Goal: Communication & Community: Ask a question

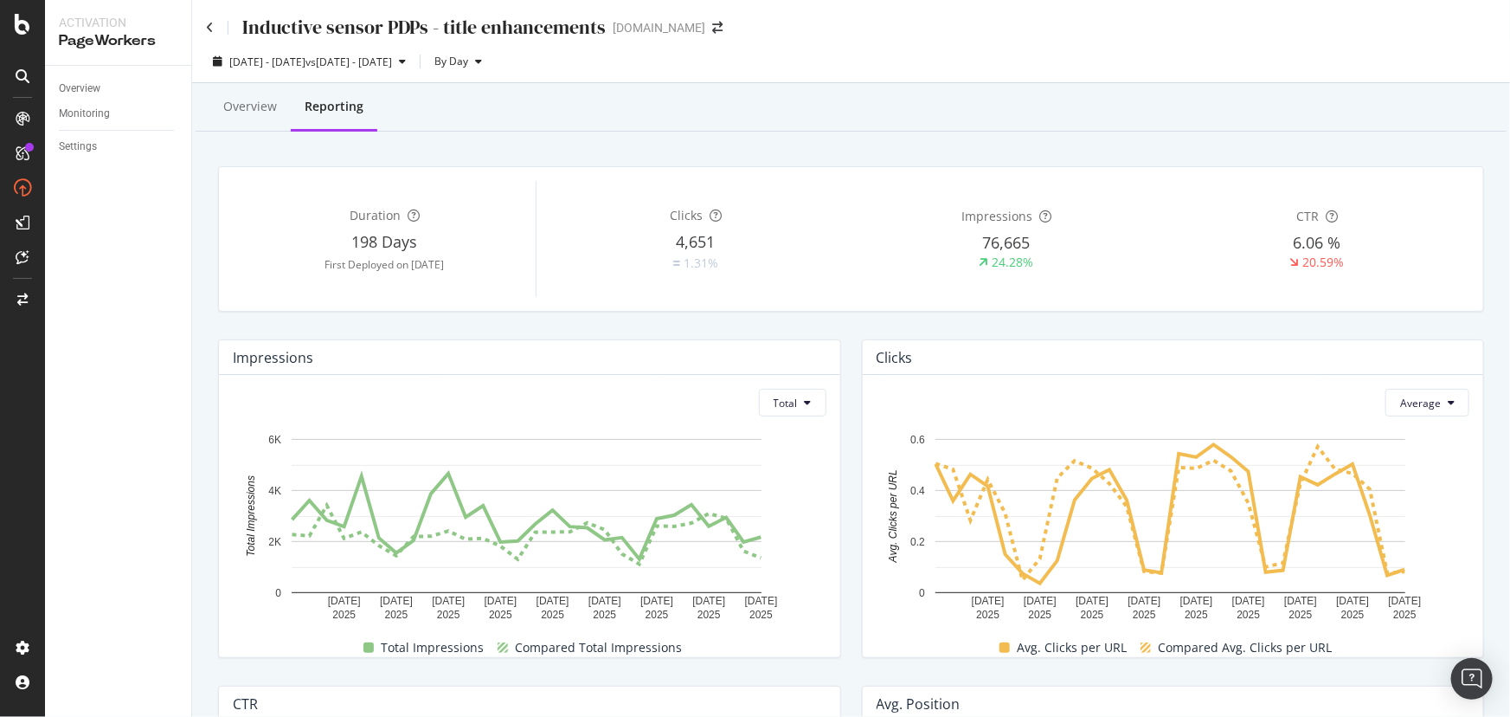
scroll to position [78, 0]
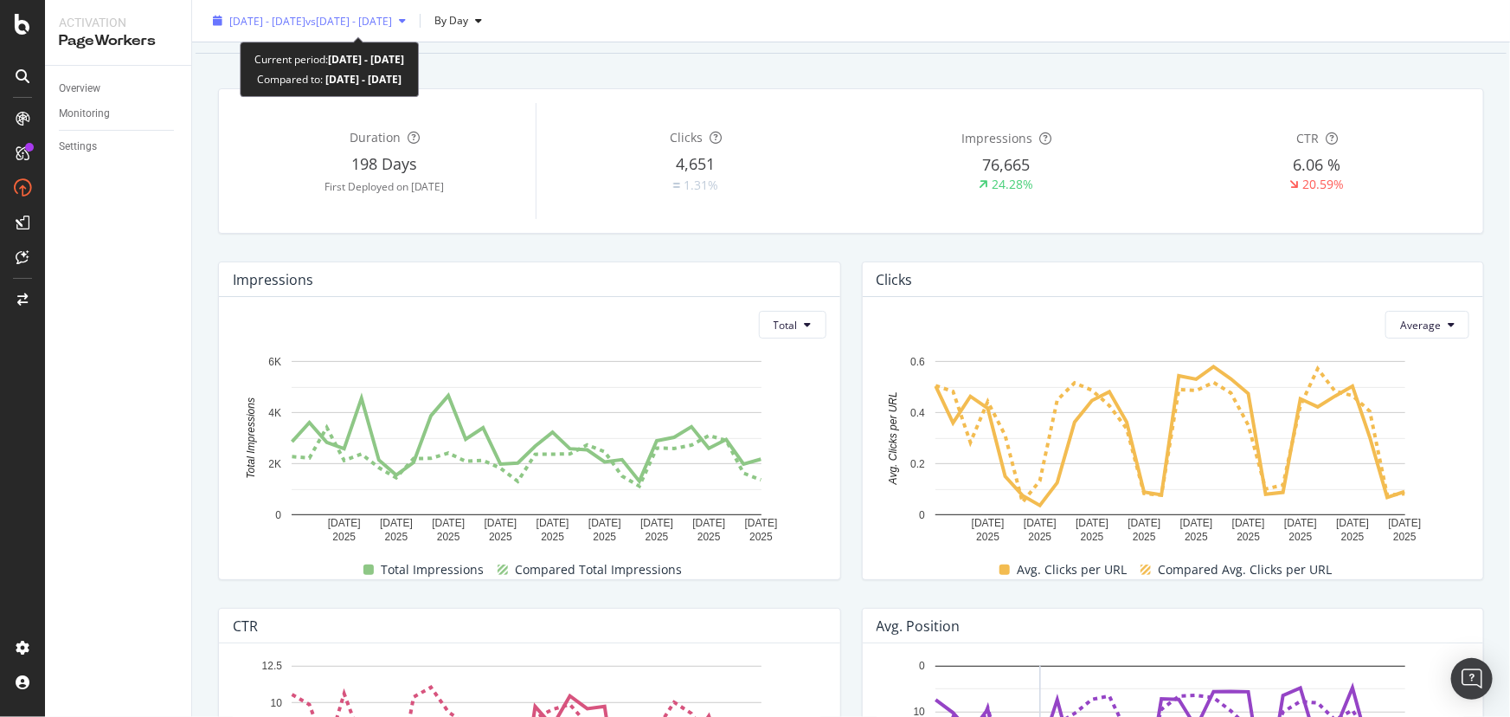
click at [392, 25] on span "vs [DATE] - [DATE]" at bounding box center [349, 20] width 87 height 15
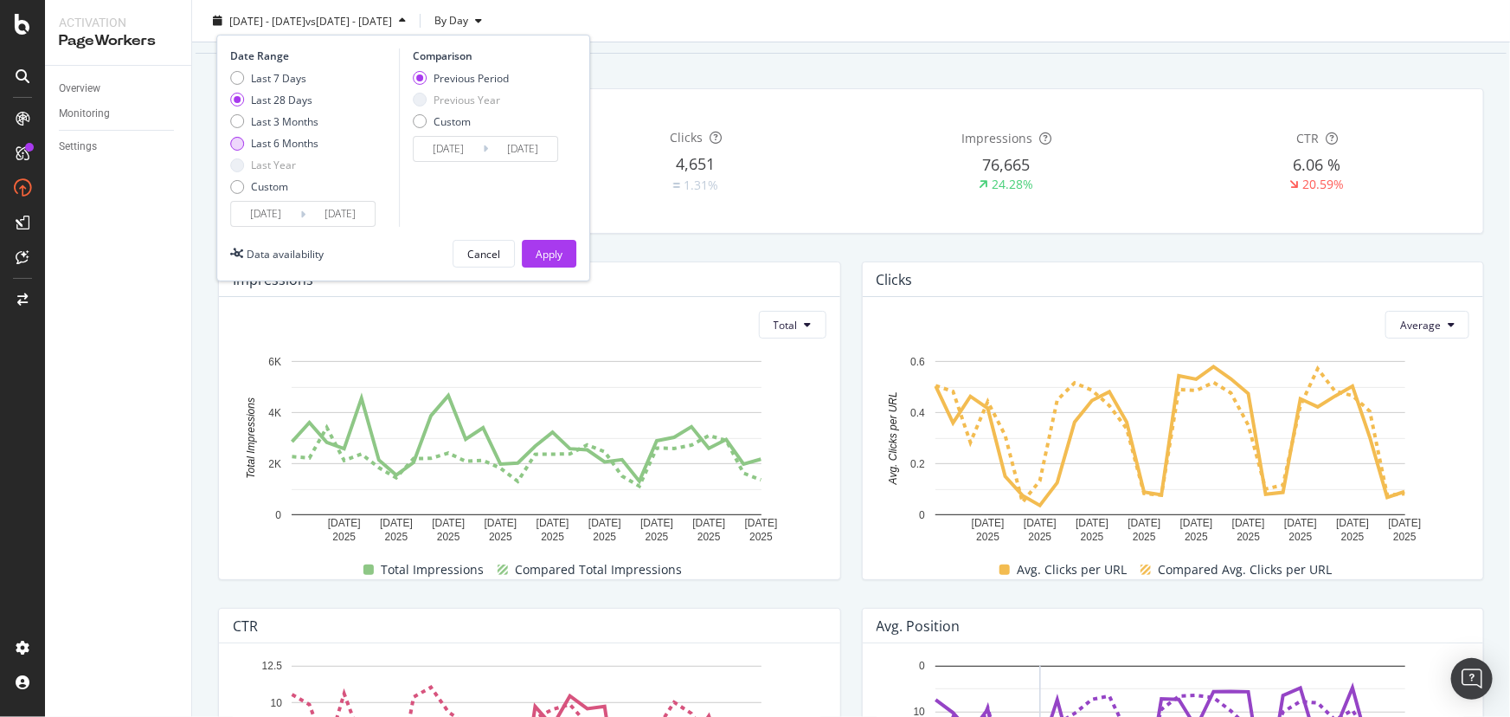
click at [264, 142] on div "Last 6 Months" at bounding box center [285, 143] width 68 height 15
type input "2025/03/22"
click at [264, 115] on div "Last 3 Months" at bounding box center [285, 120] width 68 height 15
type input "2025/06/22"
type input "2025/03/22"
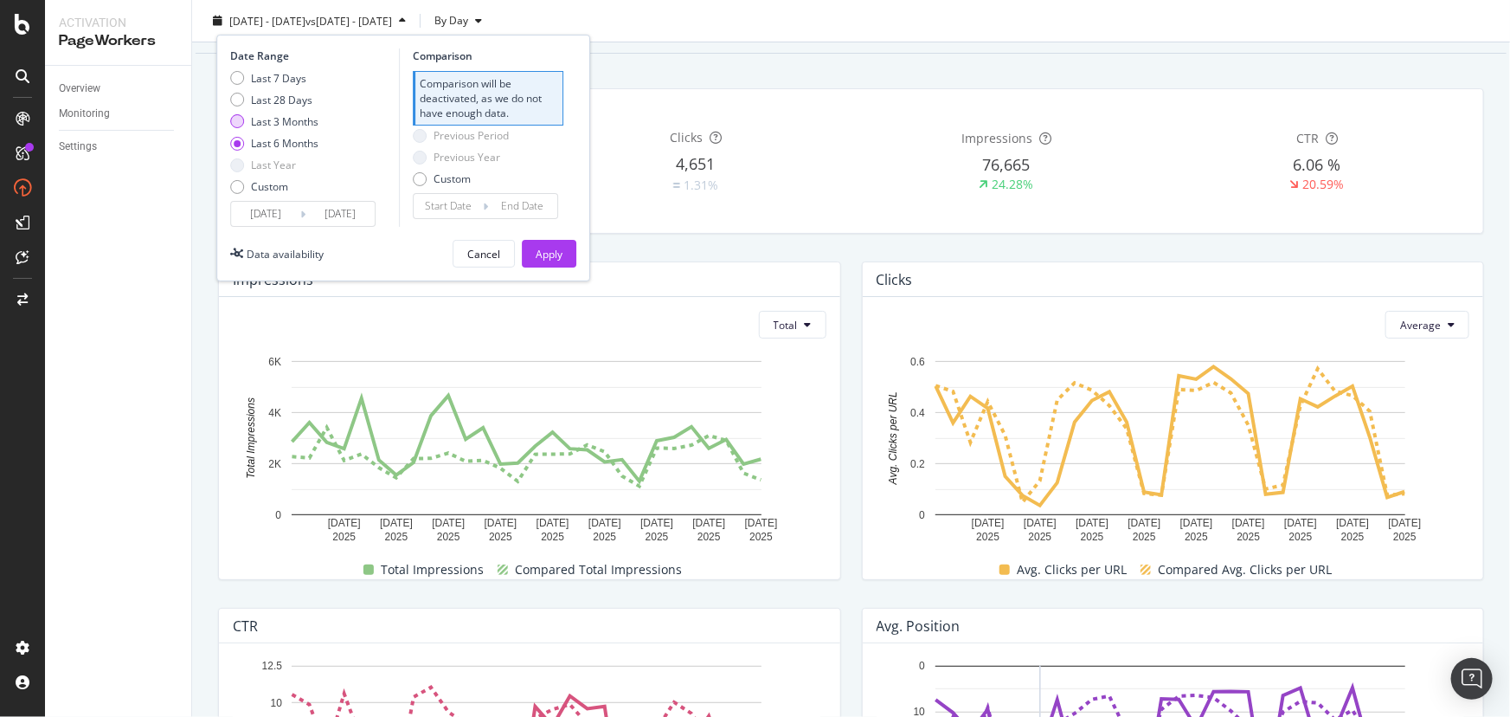
type input "2025/06/21"
click at [483, 251] on div "Cancel" at bounding box center [483, 253] width 33 height 15
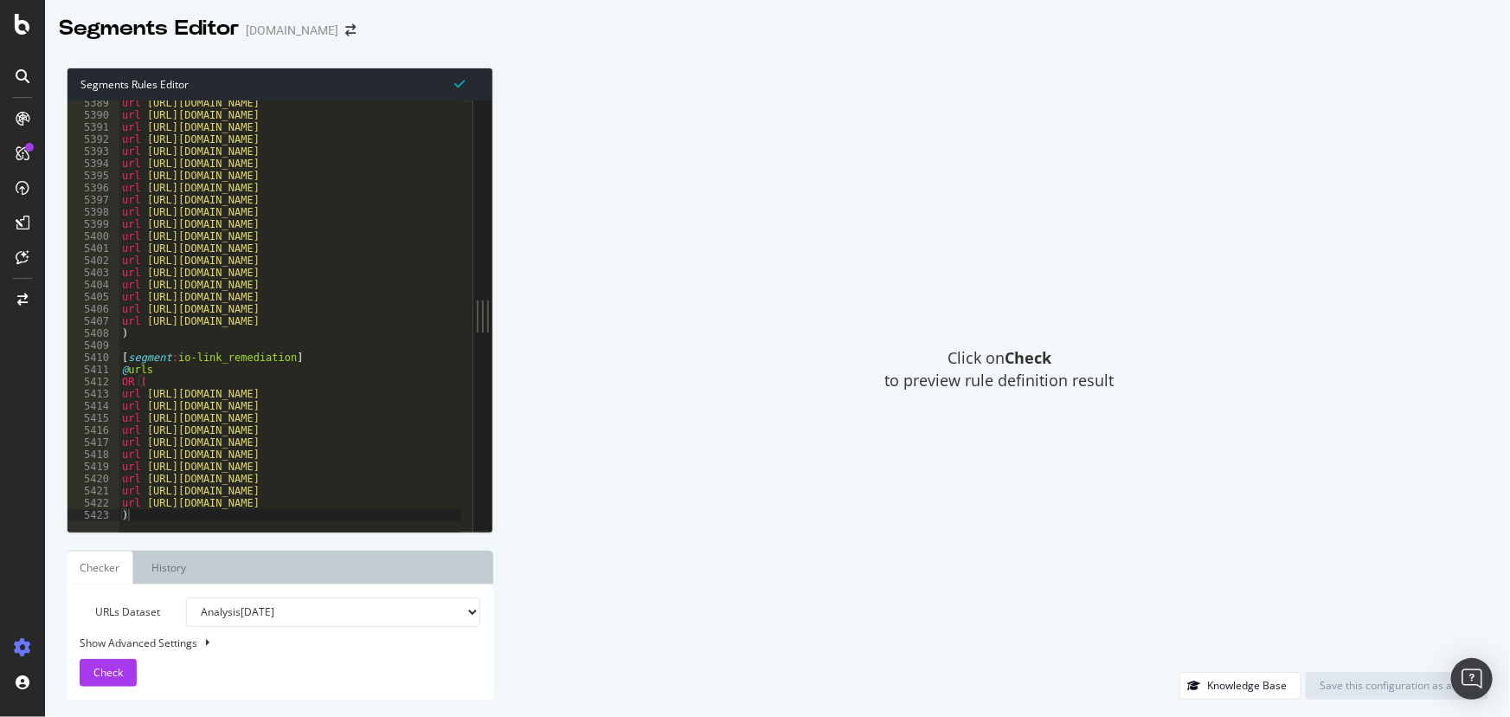
scroll to position [27941, 0]
type textarea ")"
click at [177, 515] on div "url https://www.ifm.com/us/en/us/industries/automotive/emobility/cell-assembly/…" at bounding box center [582, 318] width 926 height 444
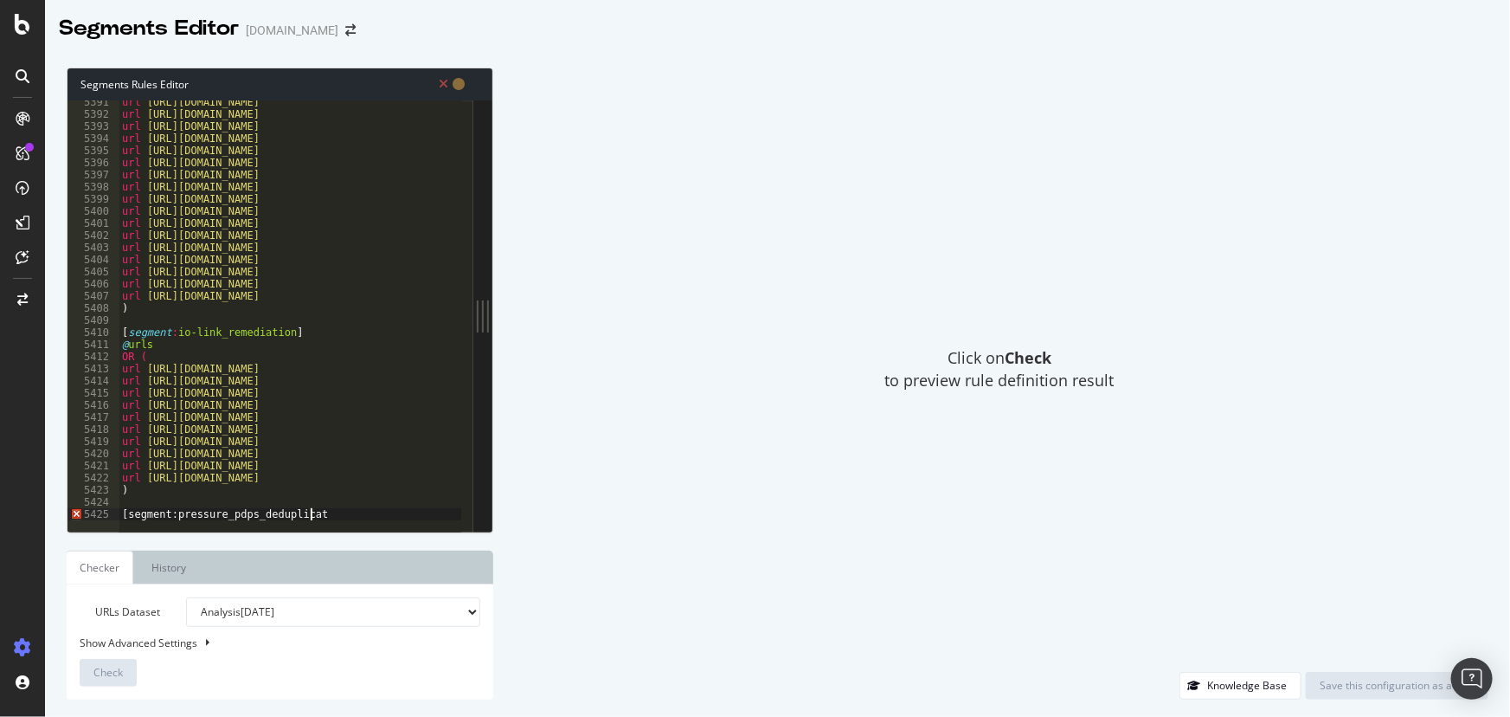
scroll to position [0, 15]
type textarea "[segment:pressure_pdps_deduplicate]"
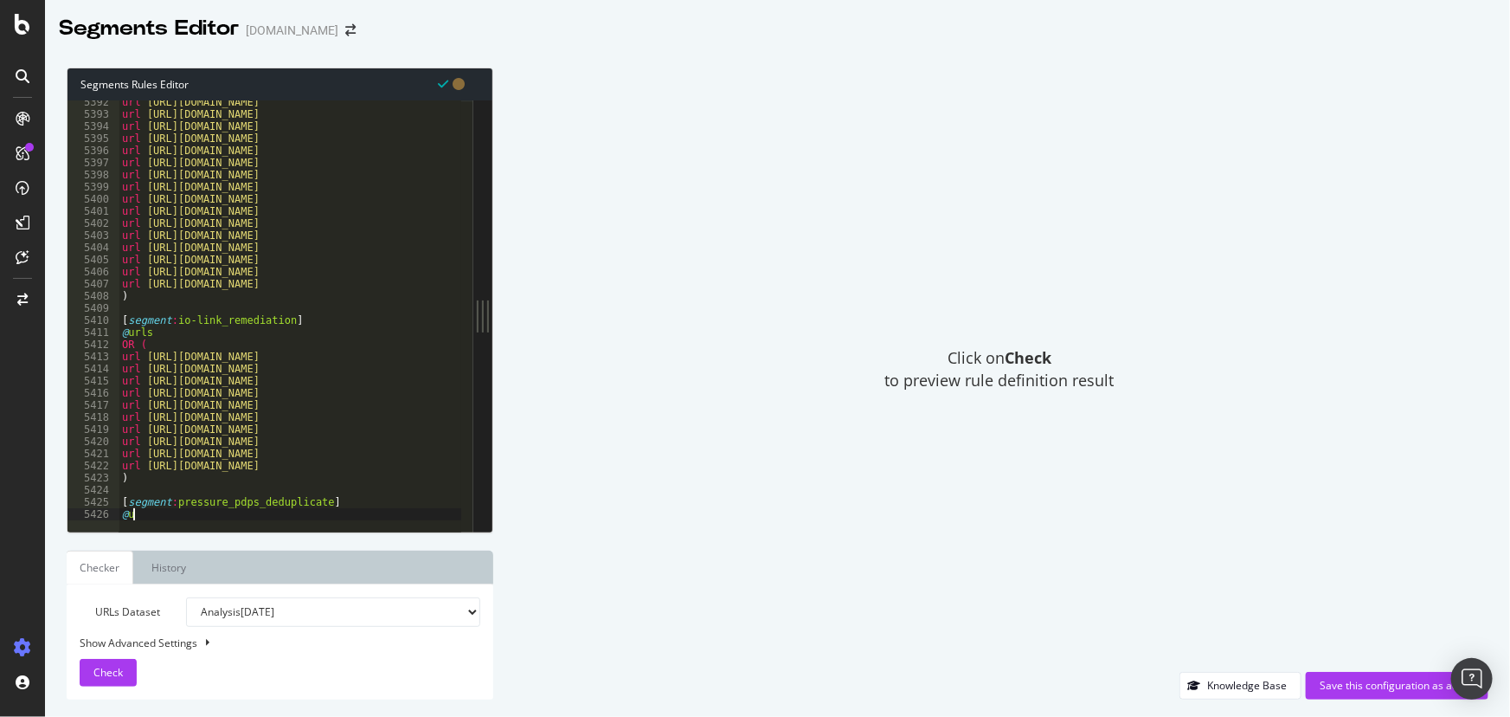
scroll to position [0, 0]
type textarea "@urls"
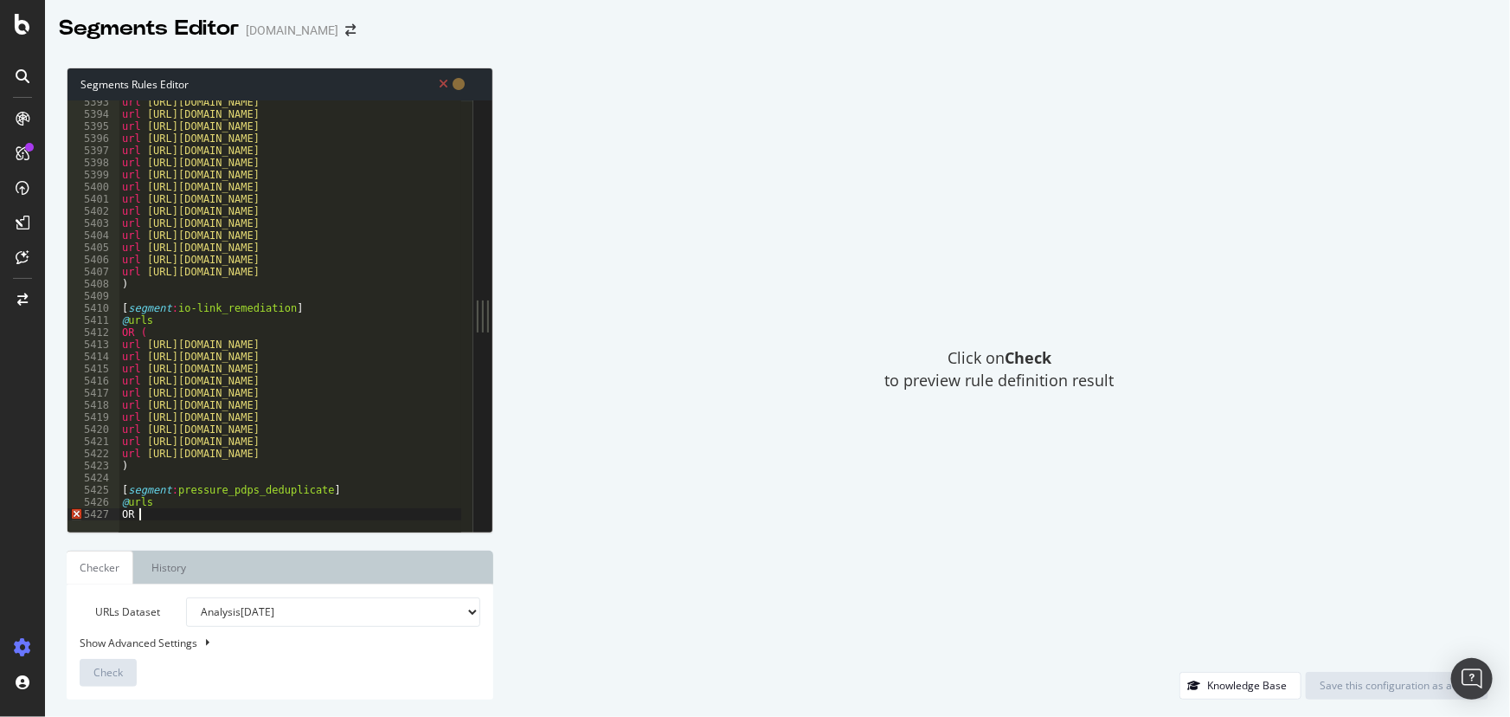
type textarea "OR ("
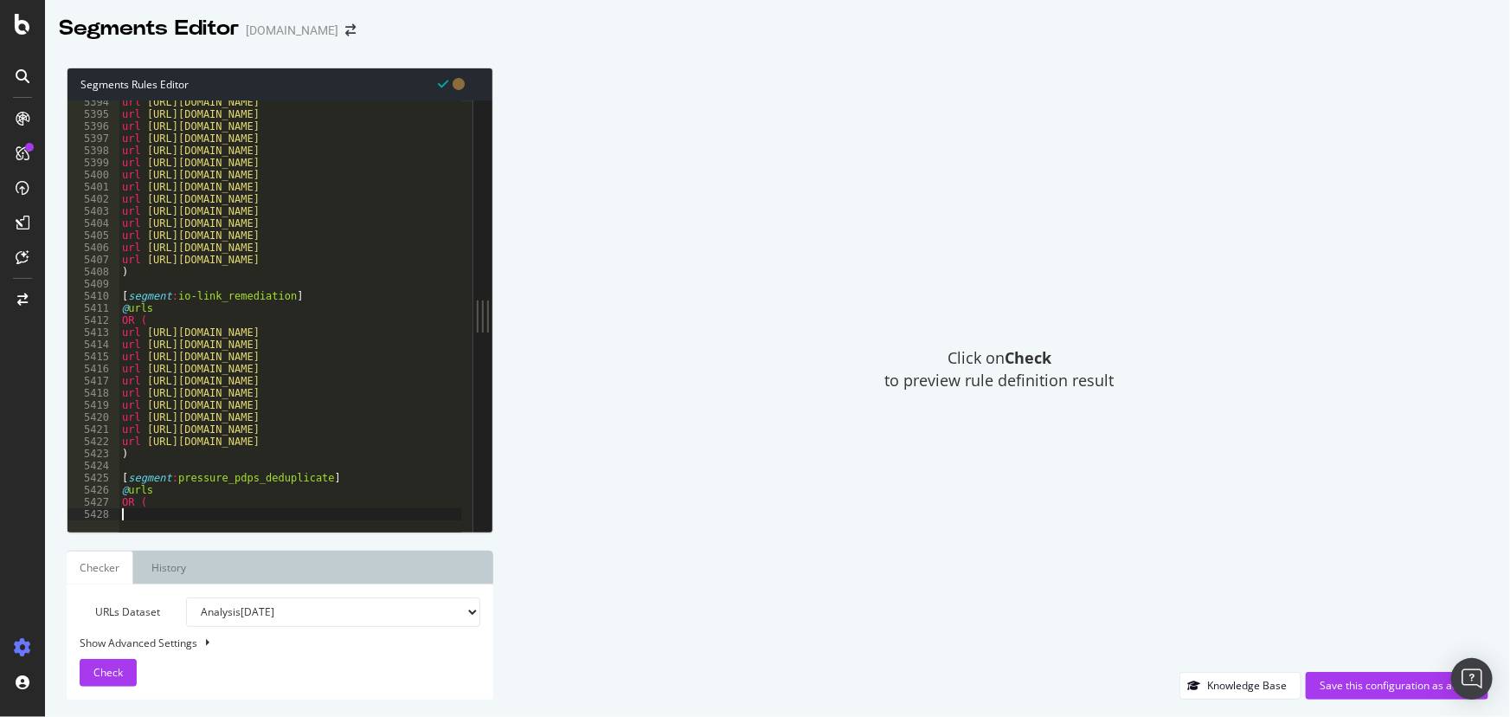
paste textarea "url https://www.ifm.com/us/en/product/PL1502"
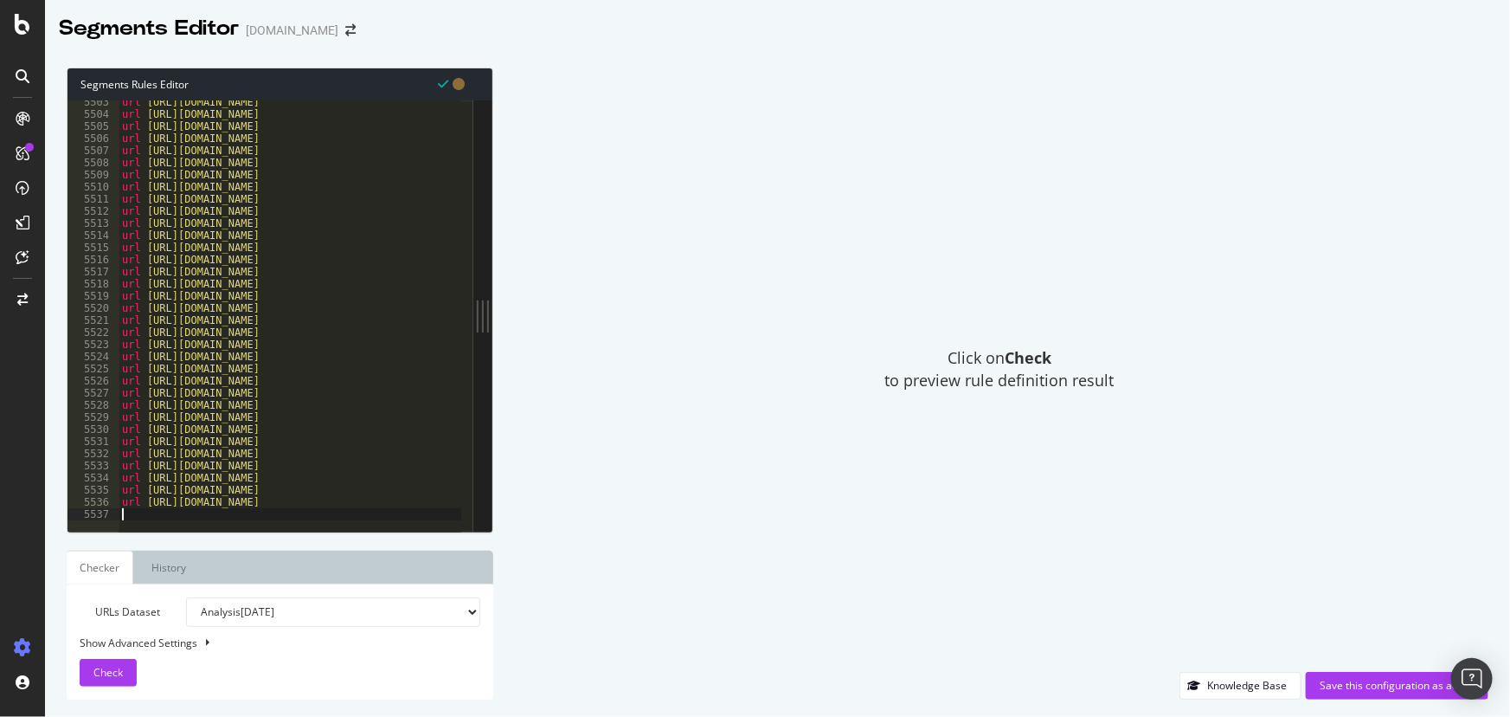
type textarea "url https://www.ifm.com/us/en/product/PL1502"
type textarea ")"
click at [107, 667] on span "Check" at bounding box center [107, 672] width 29 height 15
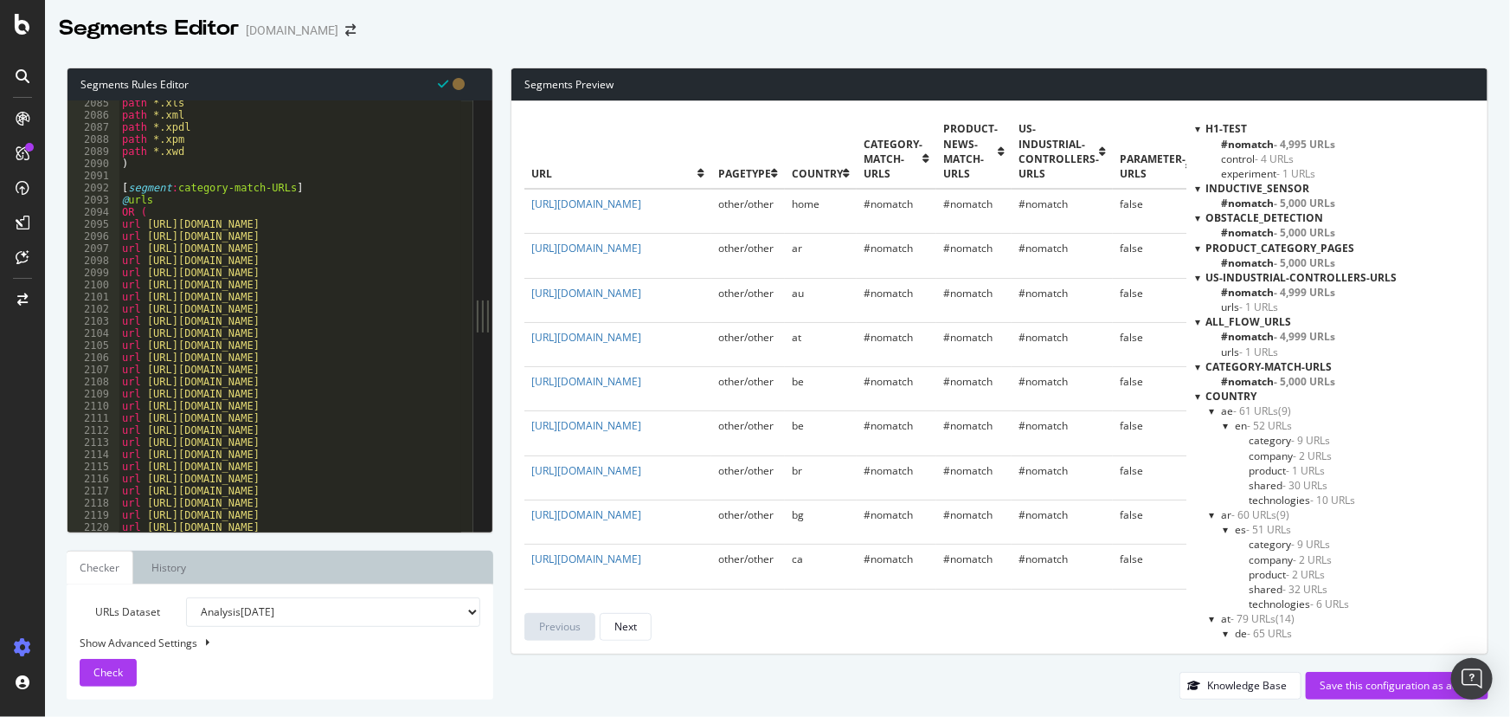
scroll to position [10465, 0]
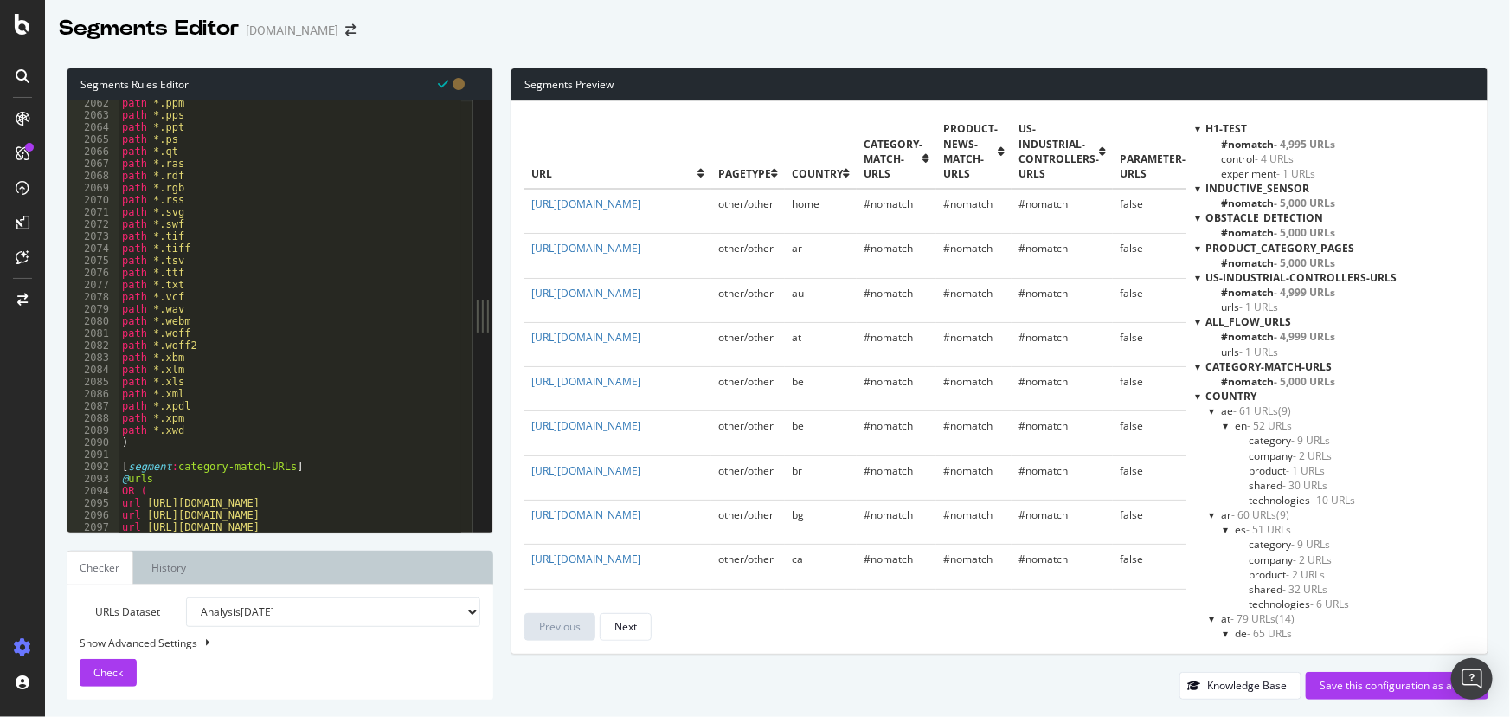
click at [260, 569] on ul "Checker History" at bounding box center [280, 567] width 427 height 34
click at [164, 569] on link "History" at bounding box center [169, 567] width 62 height 34
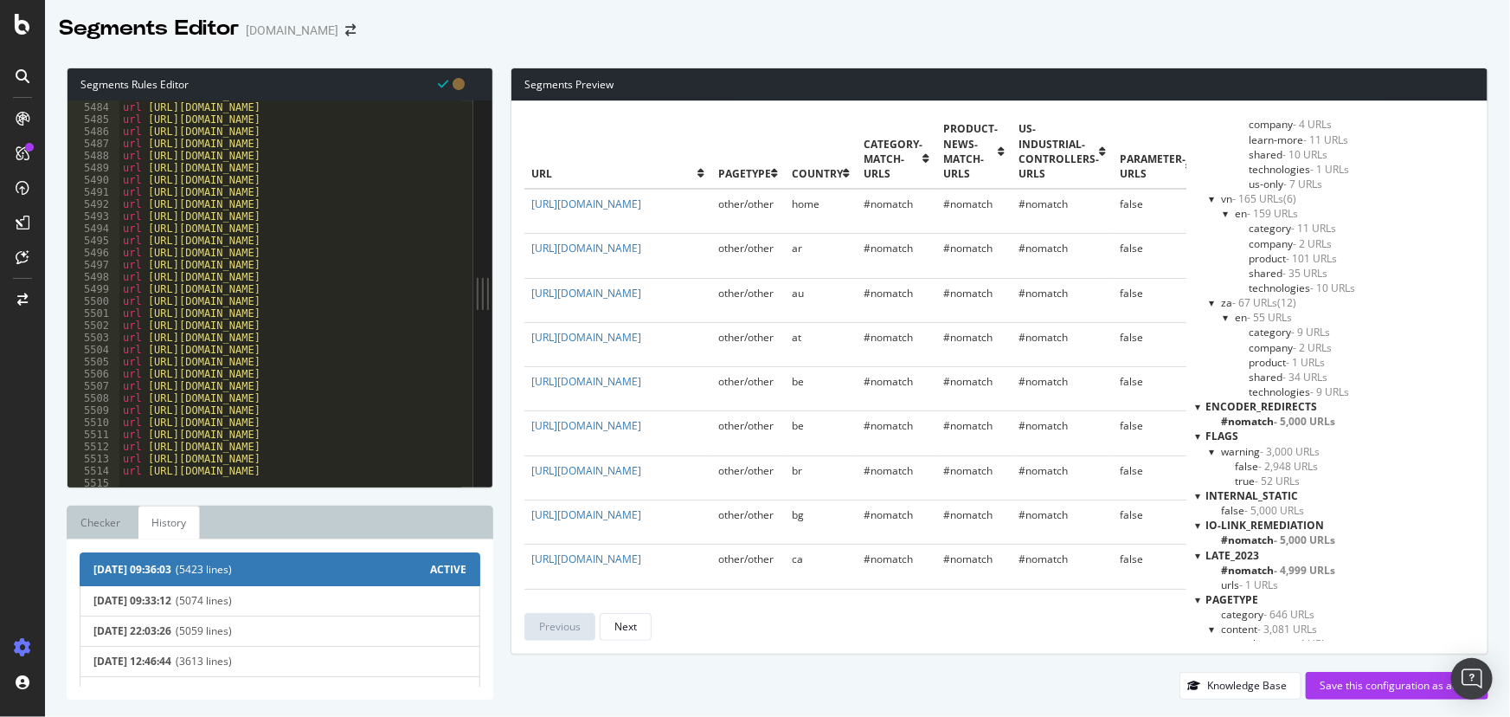
scroll to position [27987, 0]
click at [1380, 685] on div "Save this configuration as active" at bounding box center [1397, 685] width 155 height 15
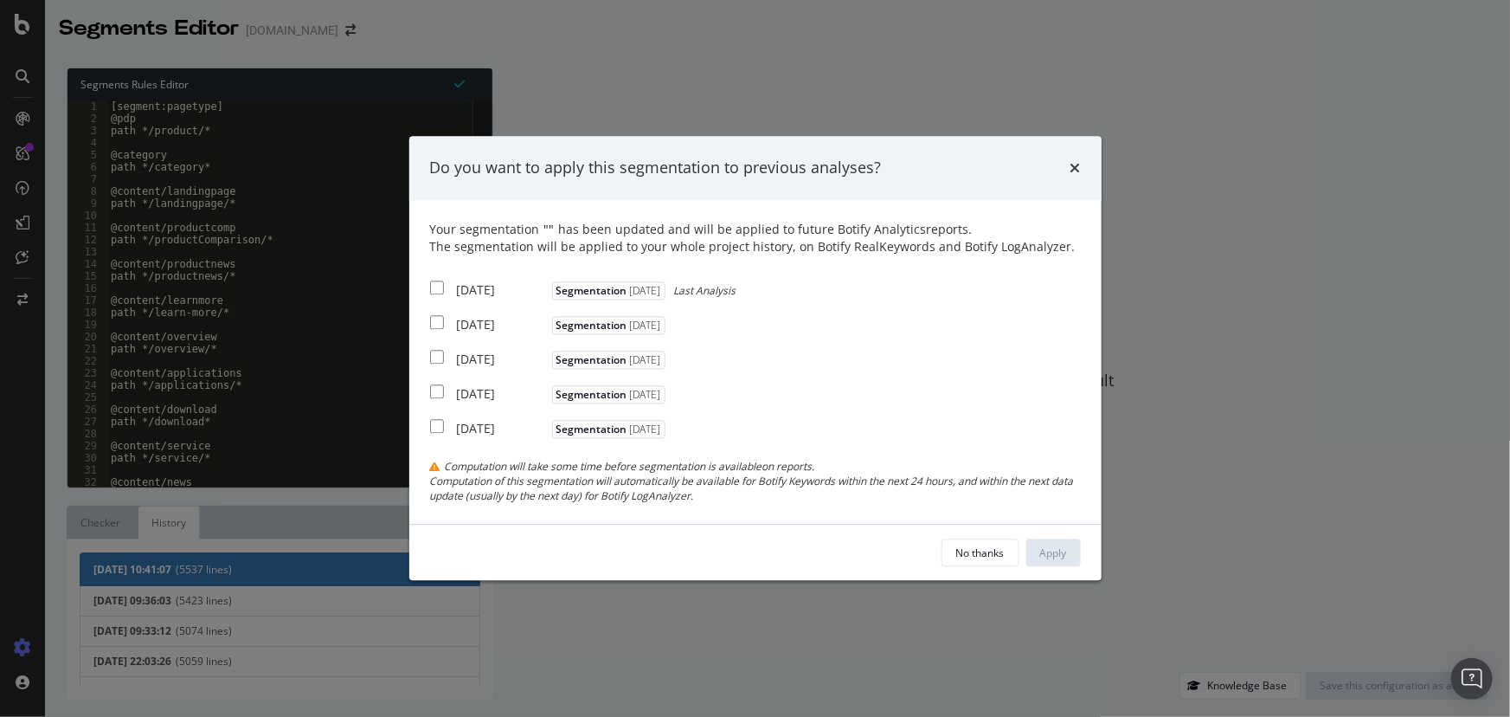
click at [896, 352] on div "2025 Sep. 8th Segmentation 2025-09-05" at bounding box center [755, 357] width 651 height 22
click at [435, 286] on input "modal" at bounding box center [437, 287] width 14 height 14
checkbox input "true"
click at [432, 320] on input "modal" at bounding box center [437, 322] width 14 height 14
checkbox input "true"
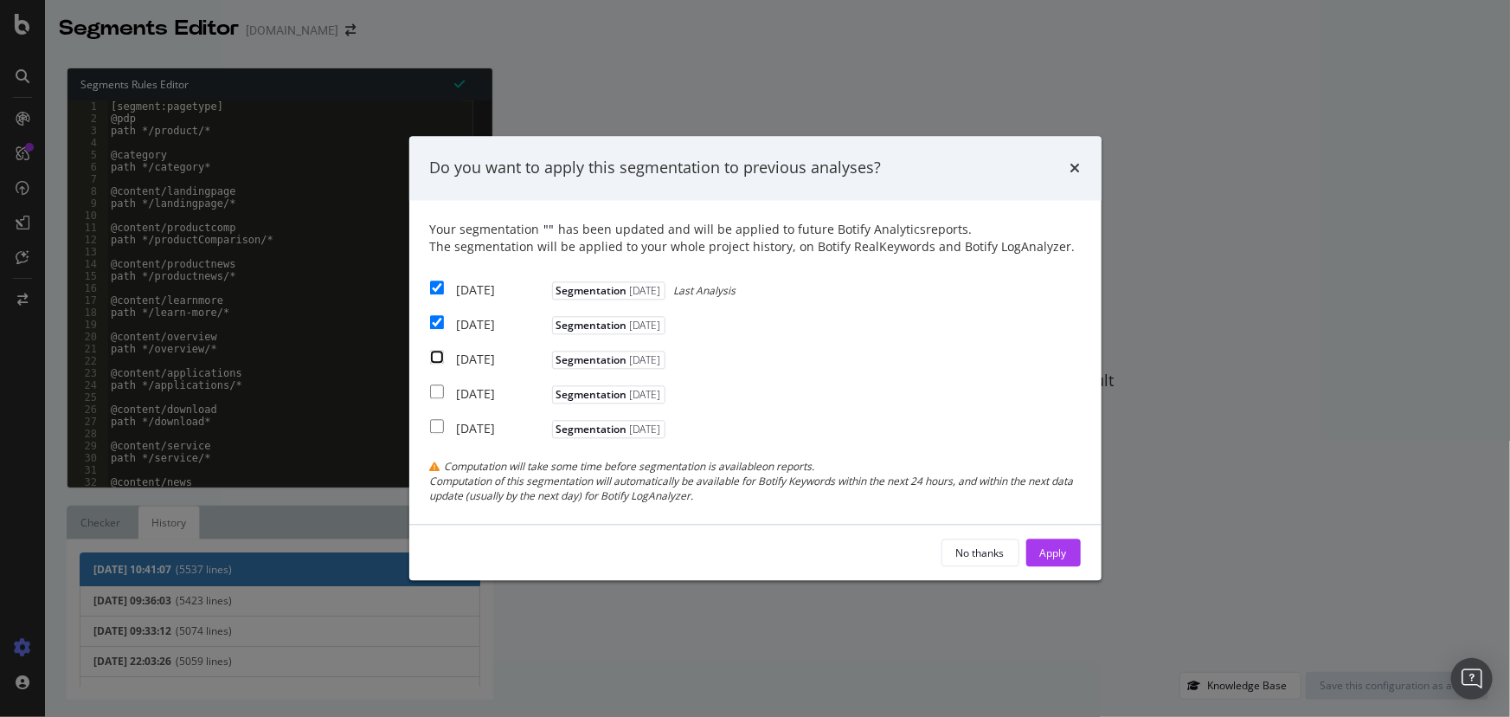
drag, startPoint x: 430, startPoint y: 355, endPoint x: 432, endPoint y: 367, distance: 12.2
click at [431, 357] on input "modal" at bounding box center [437, 357] width 14 height 14
checkbox input "true"
click at [1056, 557] on div "Apply" at bounding box center [1053, 552] width 27 height 15
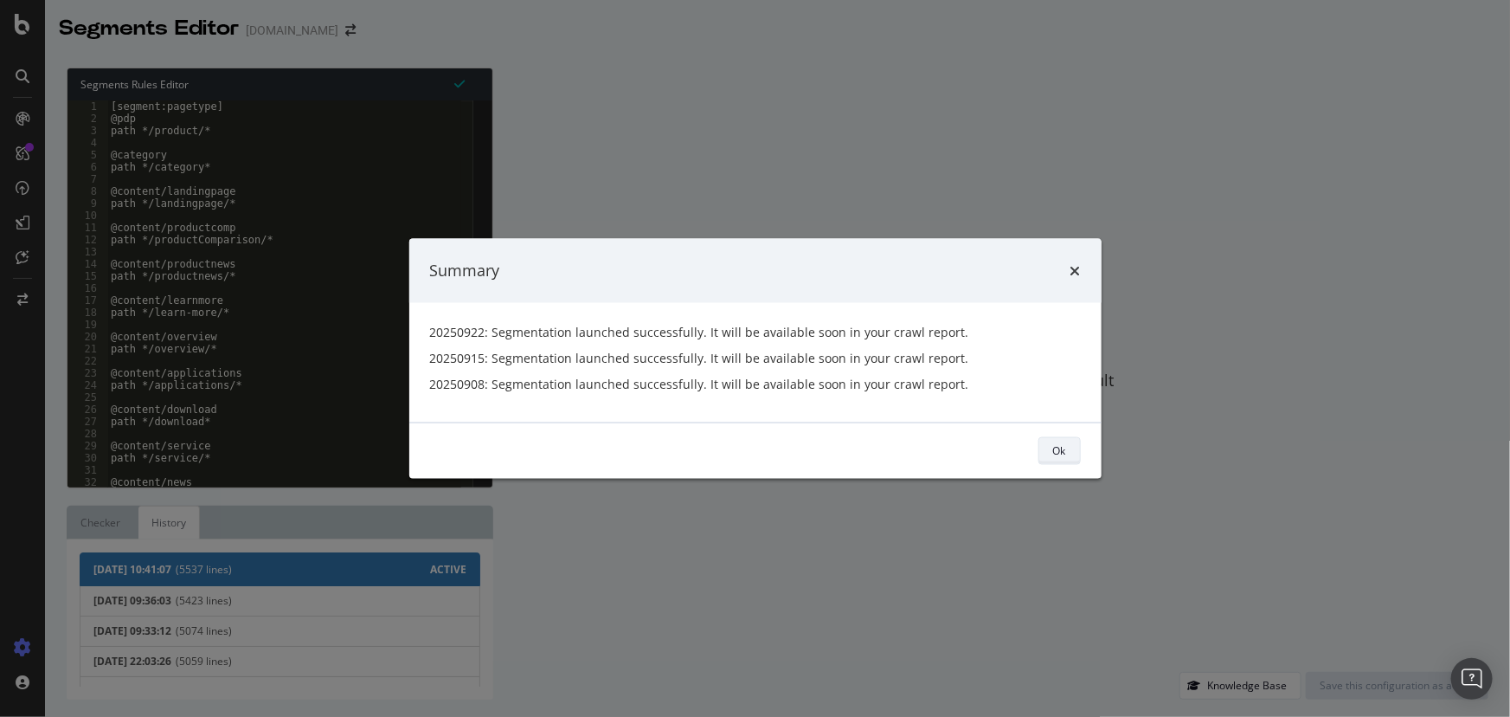
click at [1071, 455] on button "Ok" at bounding box center [1060, 450] width 42 height 28
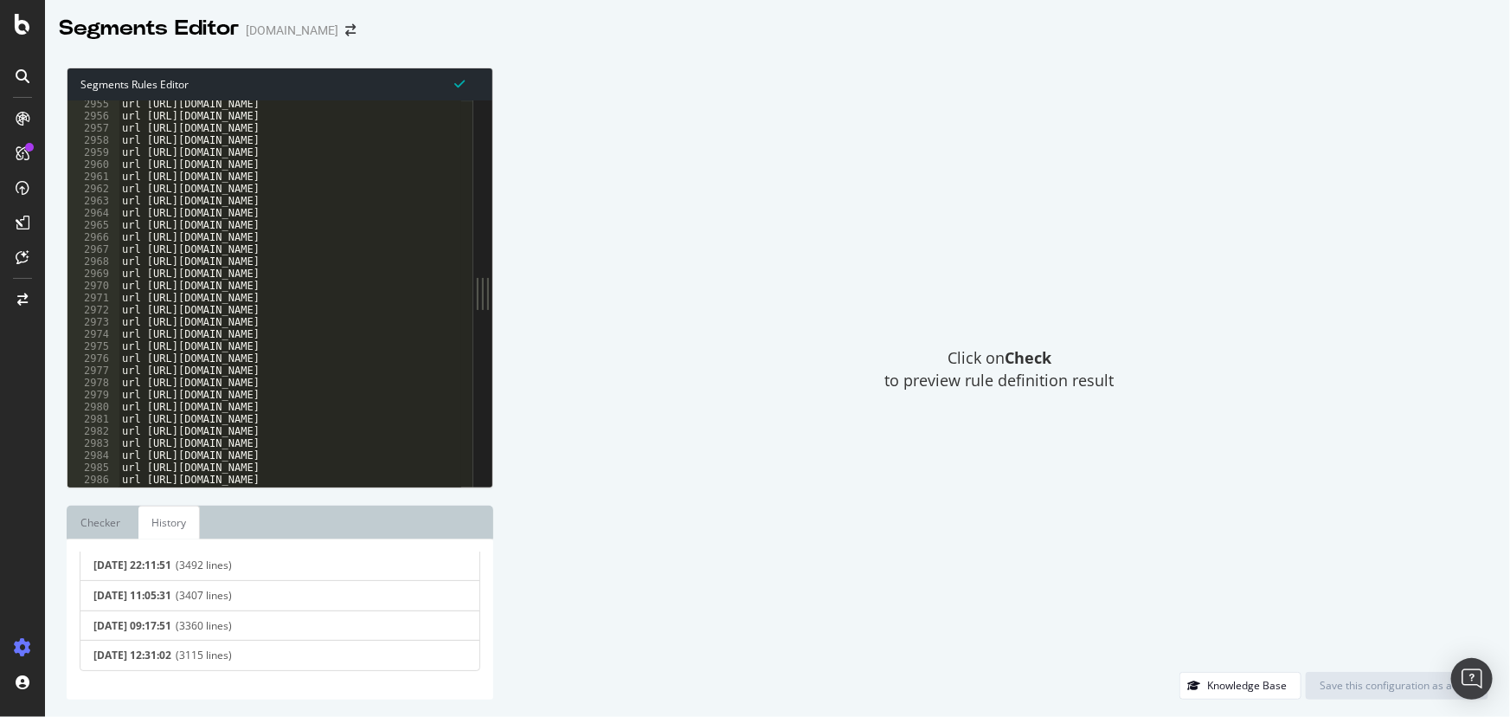
scroll to position [16207, 0]
click at [90, 525] on link "Checker" at bounding box center [101, 522] width 68 height 34
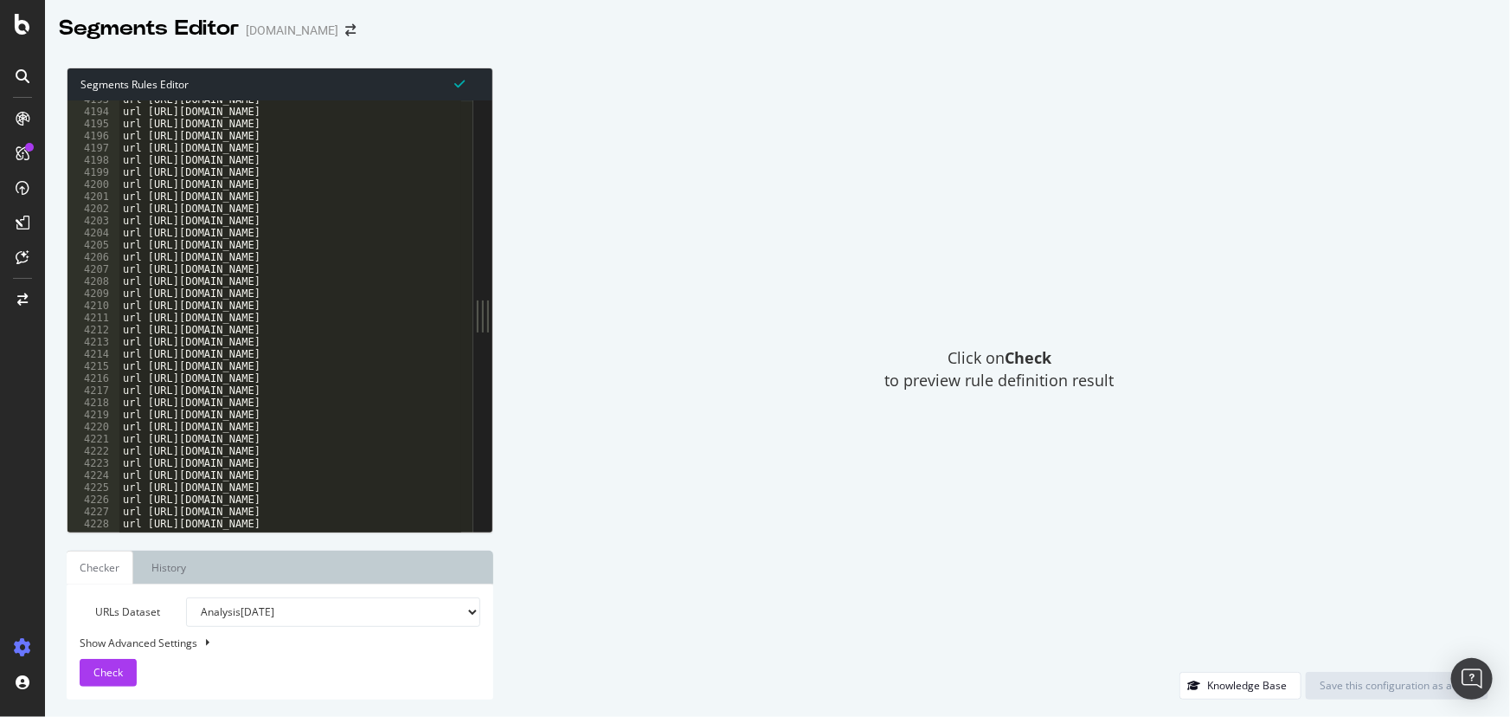
scroll to position [20941, 0]
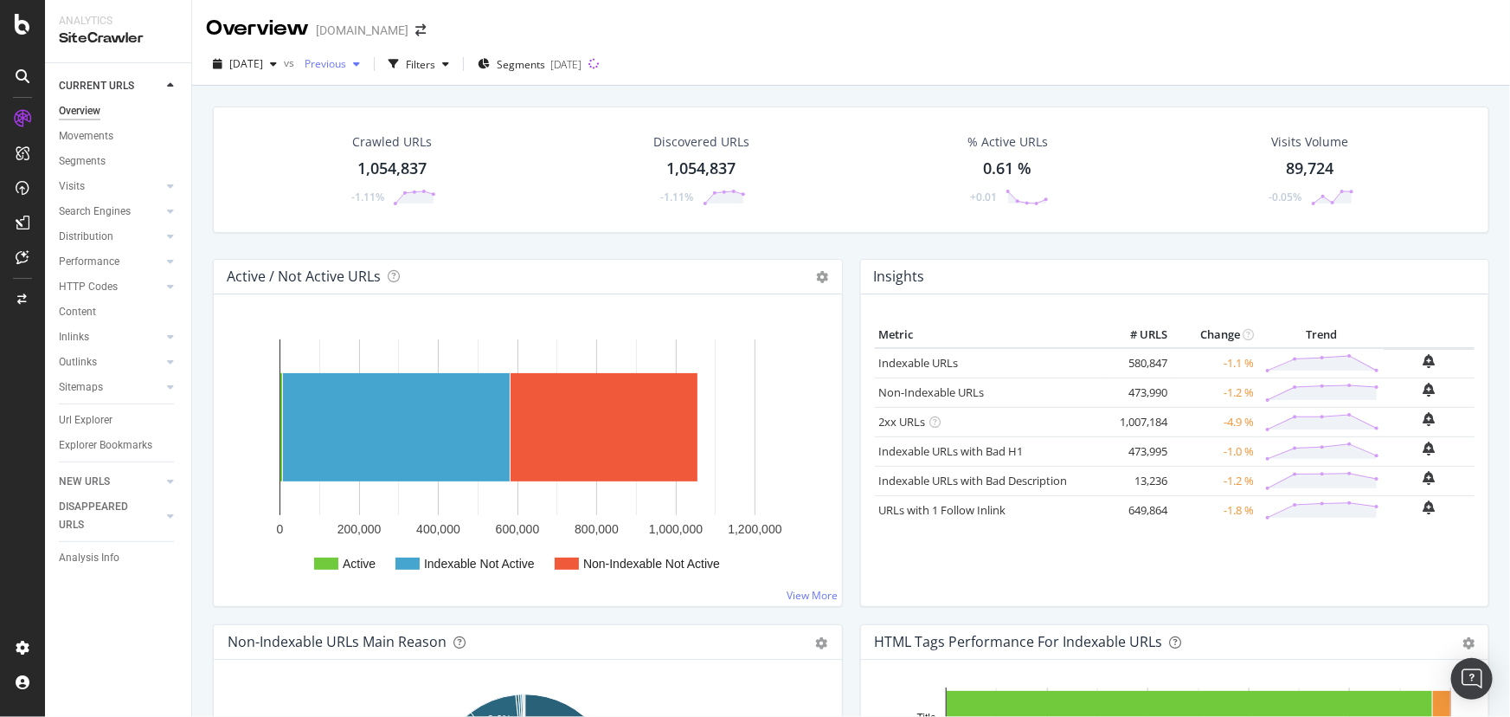
click at [367, 55] on div "Previous" at bounding box center [332, 64] width 69 height 26
click at [421, 132] on div "2025 Feb. 3rd" at bounding box center [385, 131] width 93 height 16
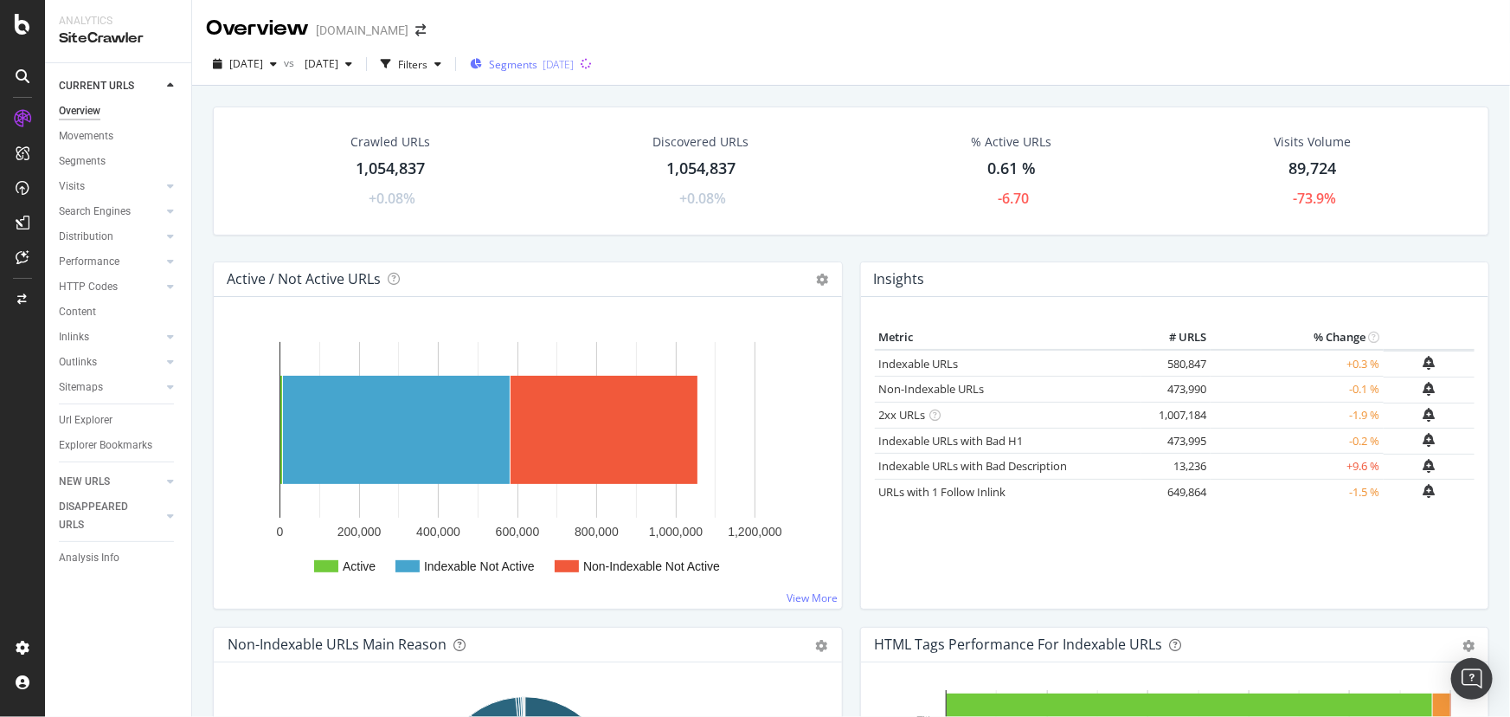
click at [537, 58] on span "Segments" at bounding box center [513, 64] width 48 height 15
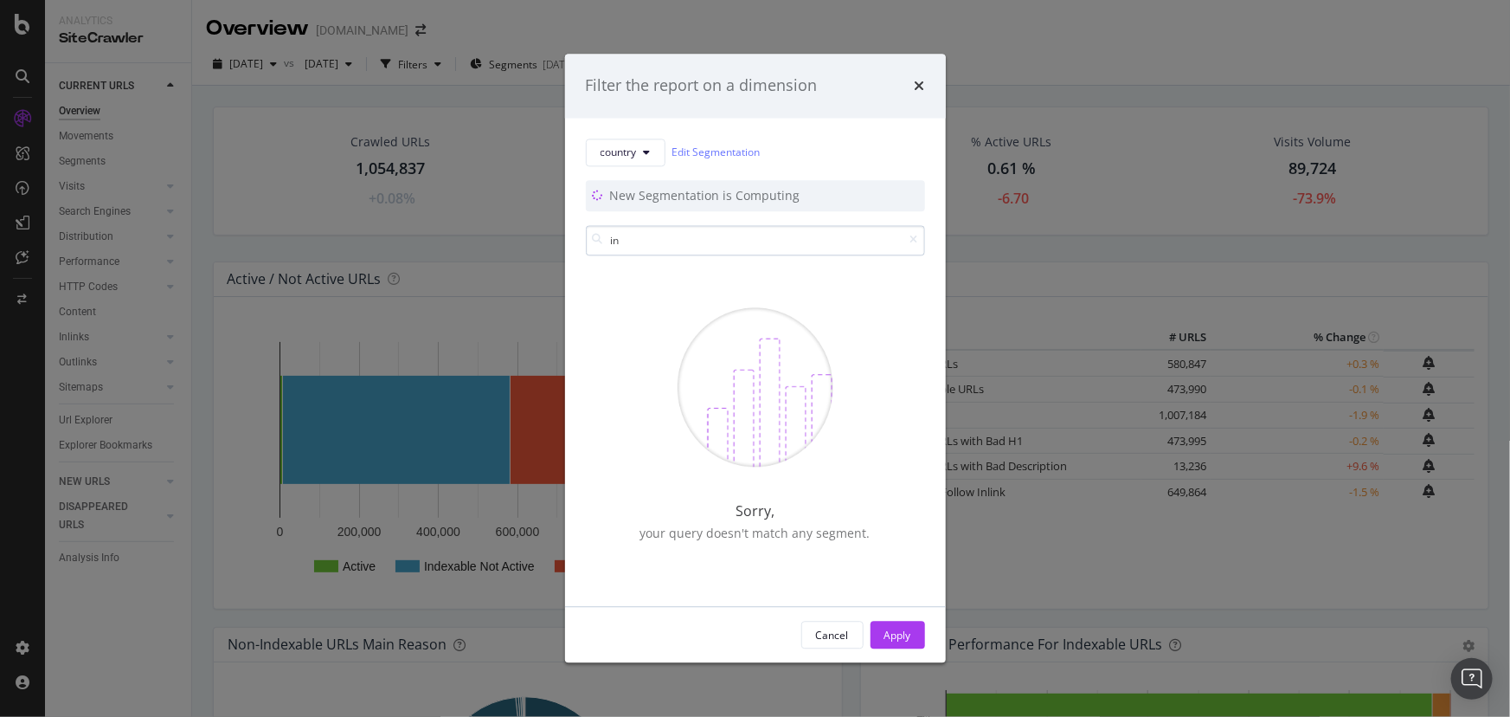
type input "i"
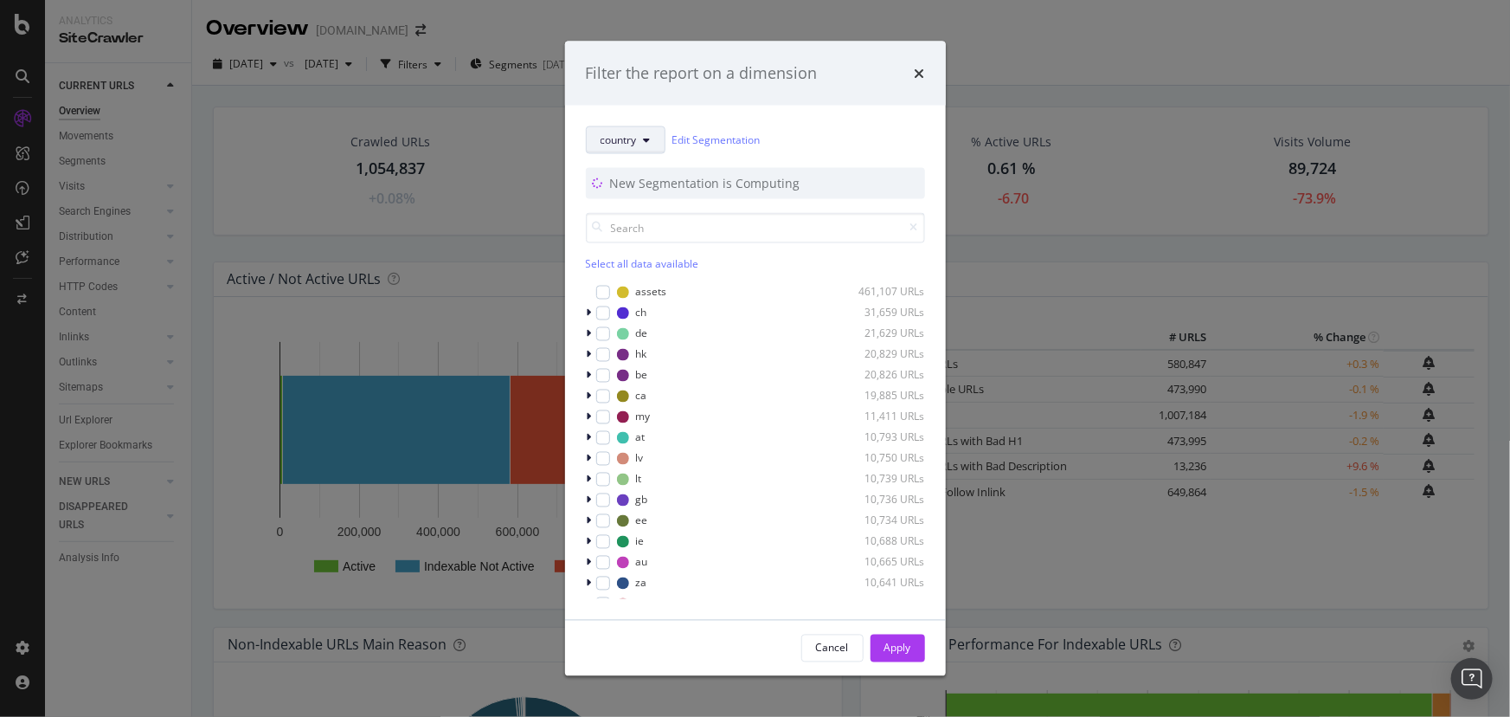
click at [620, 150] on button "country" at bounding box center [626, 140] width 80 height 28
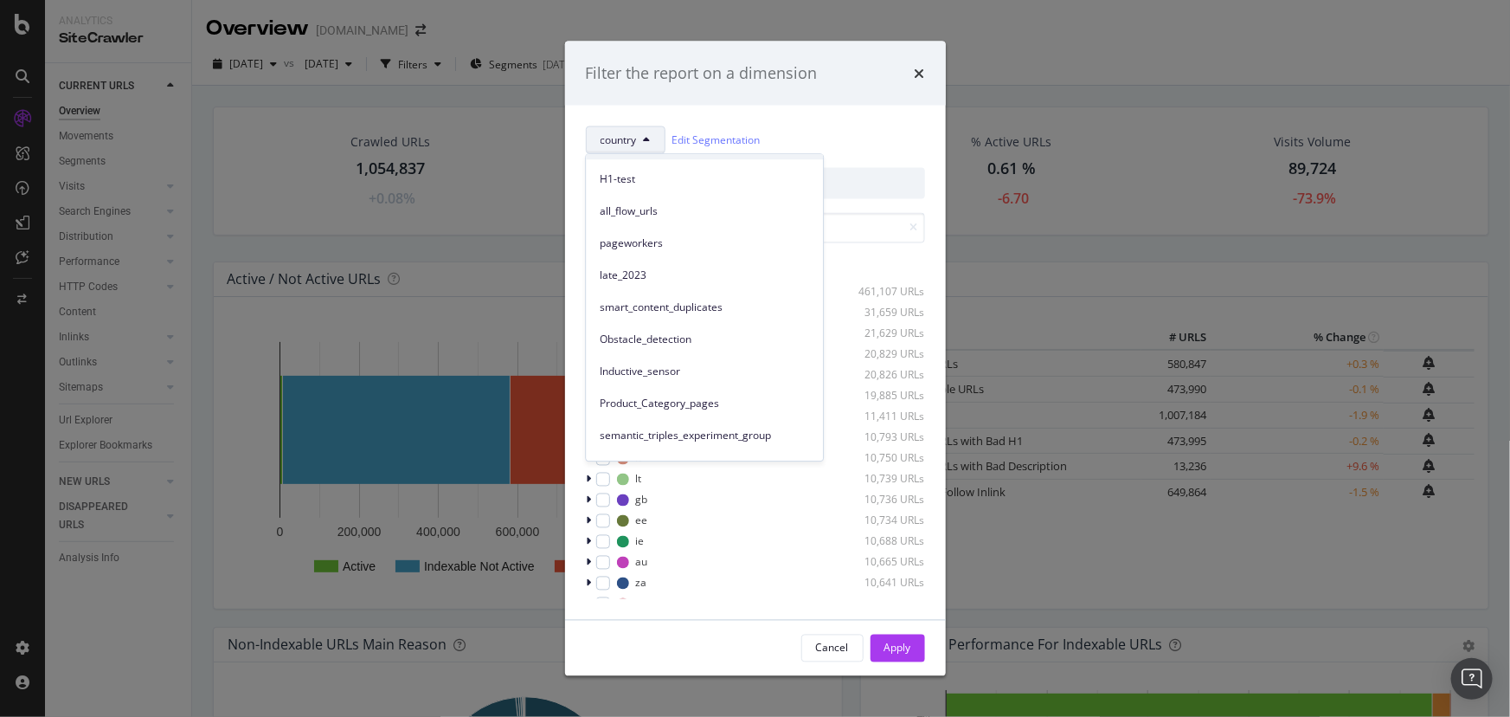
scroll to position [235, 0]
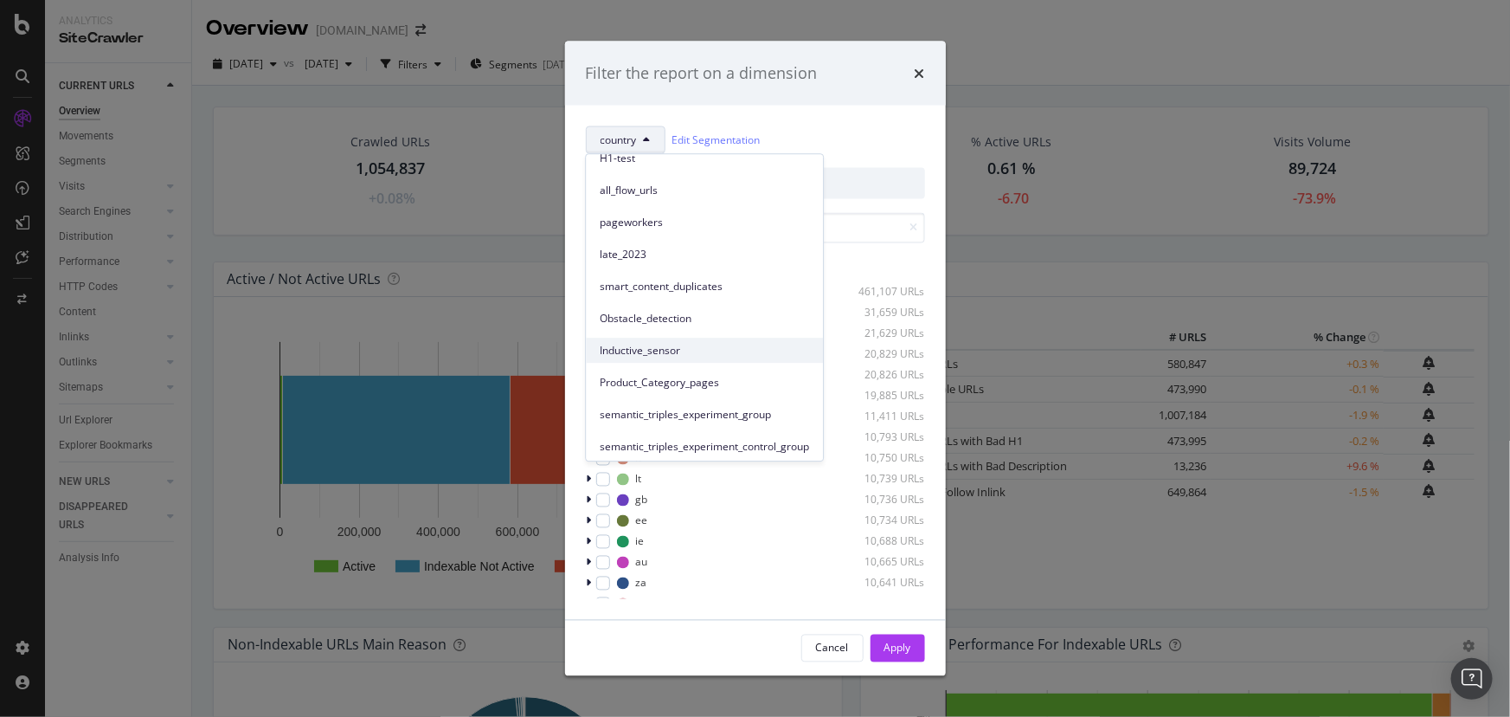
click at [693, 343] on span "Inductive_sensor" at bounding box center [704, 351] width 209 height 16
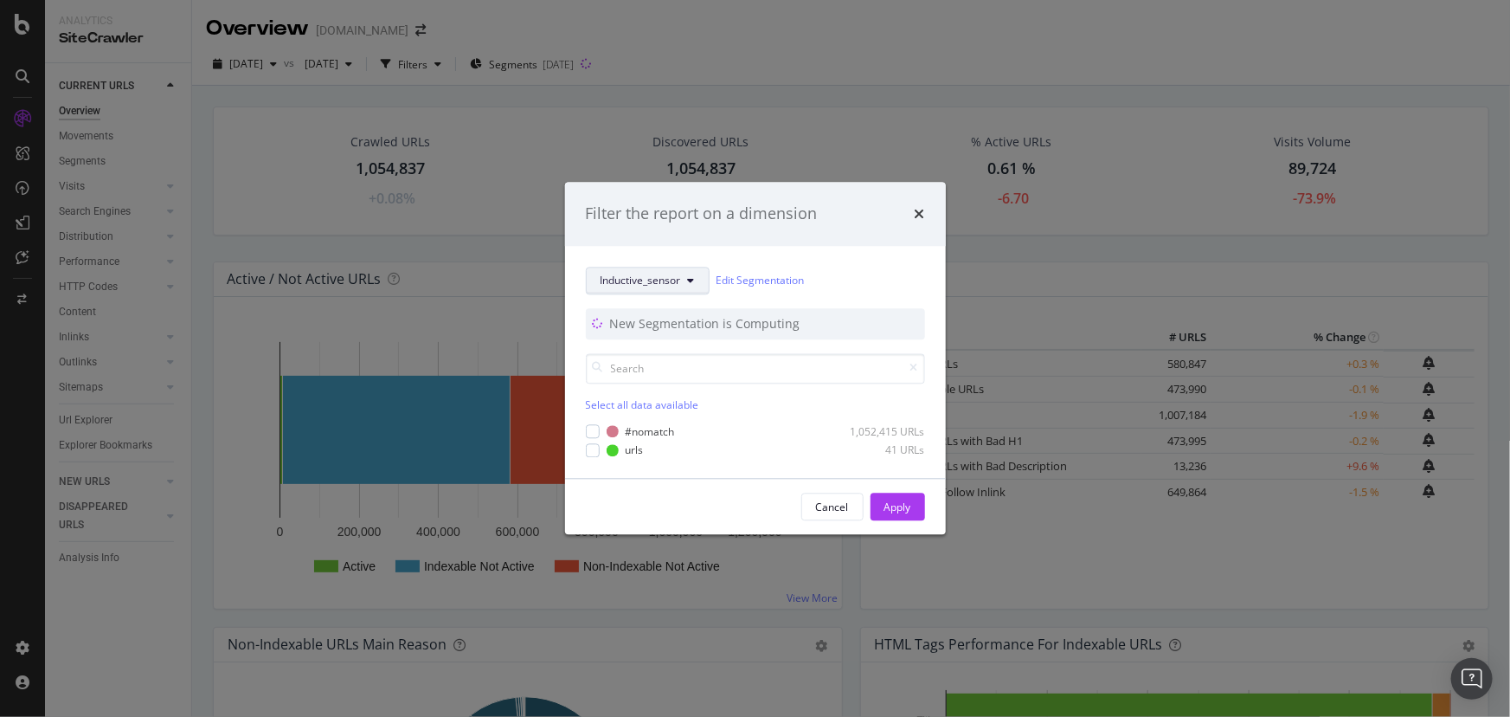
click at [640, 286] on span "Inductive_sensor" at bounding box center [641, 281] width 80 height 15
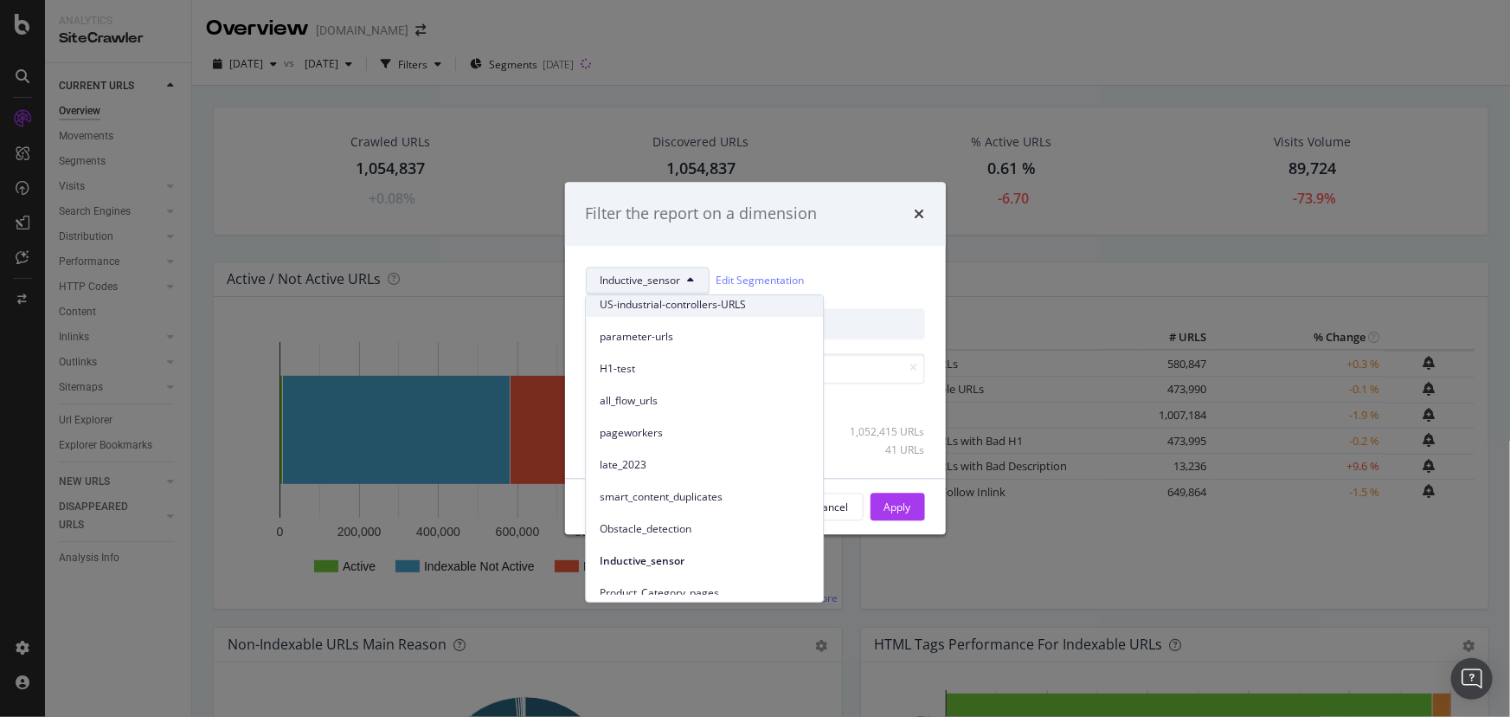
scroll to position [78, 0]
click at [672, 511] on div "pageworkers" at bounding box center [704, 520] width 237 height 25
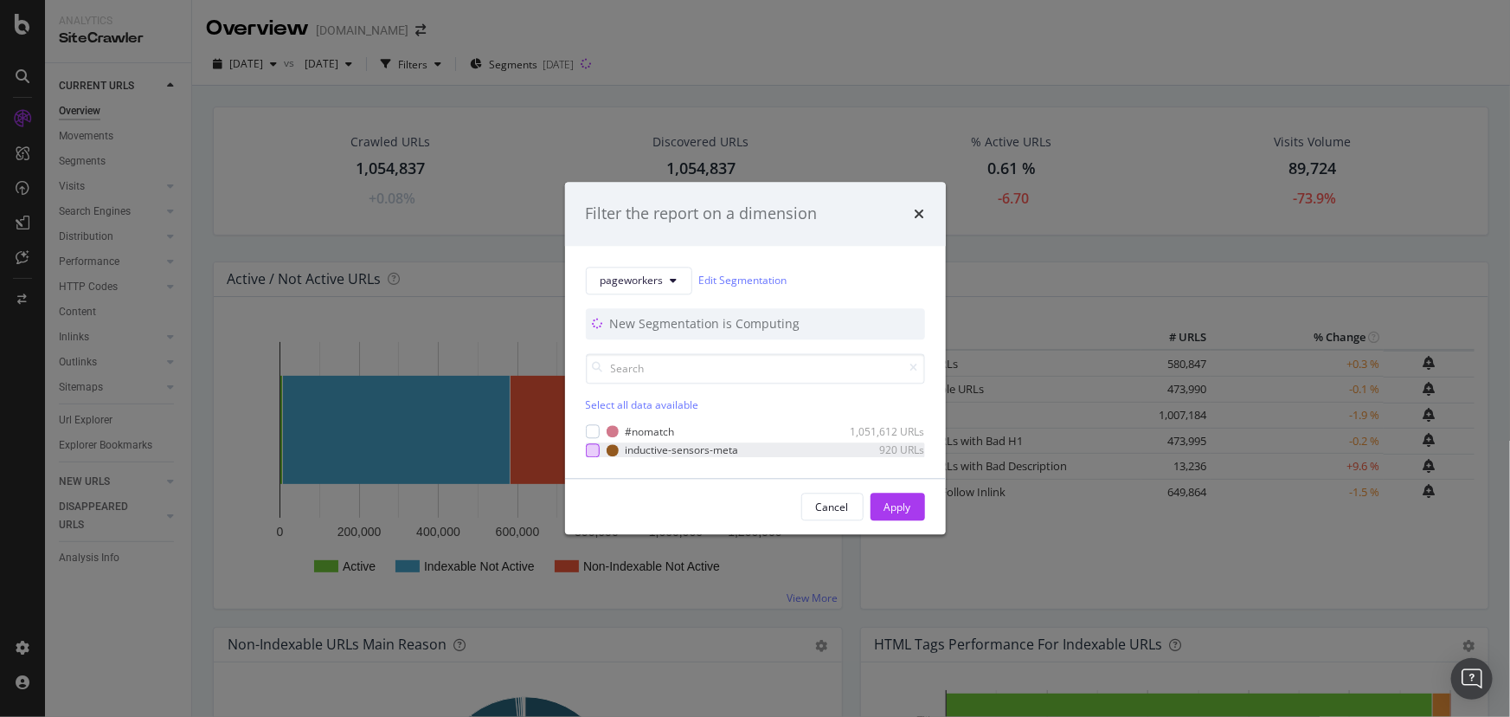
click at [590, 450] on div "modal" at bounding box center [593, 450] width 14 height 14
click at [895, 512] on div "Apply" at bounding box center [898, 506] width 27 height 15
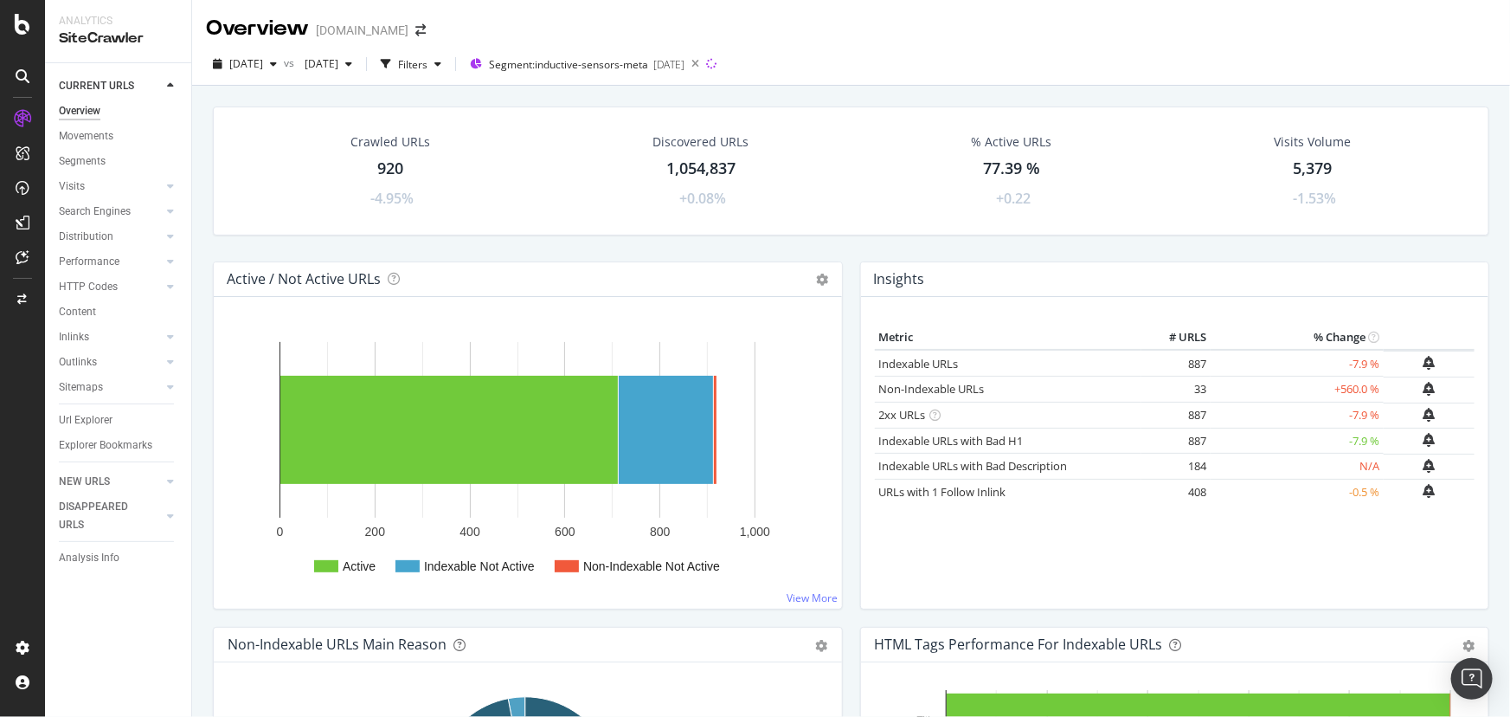
click at [394, 163] on div "920" at bounding box center [391, 169] width 26 height 23
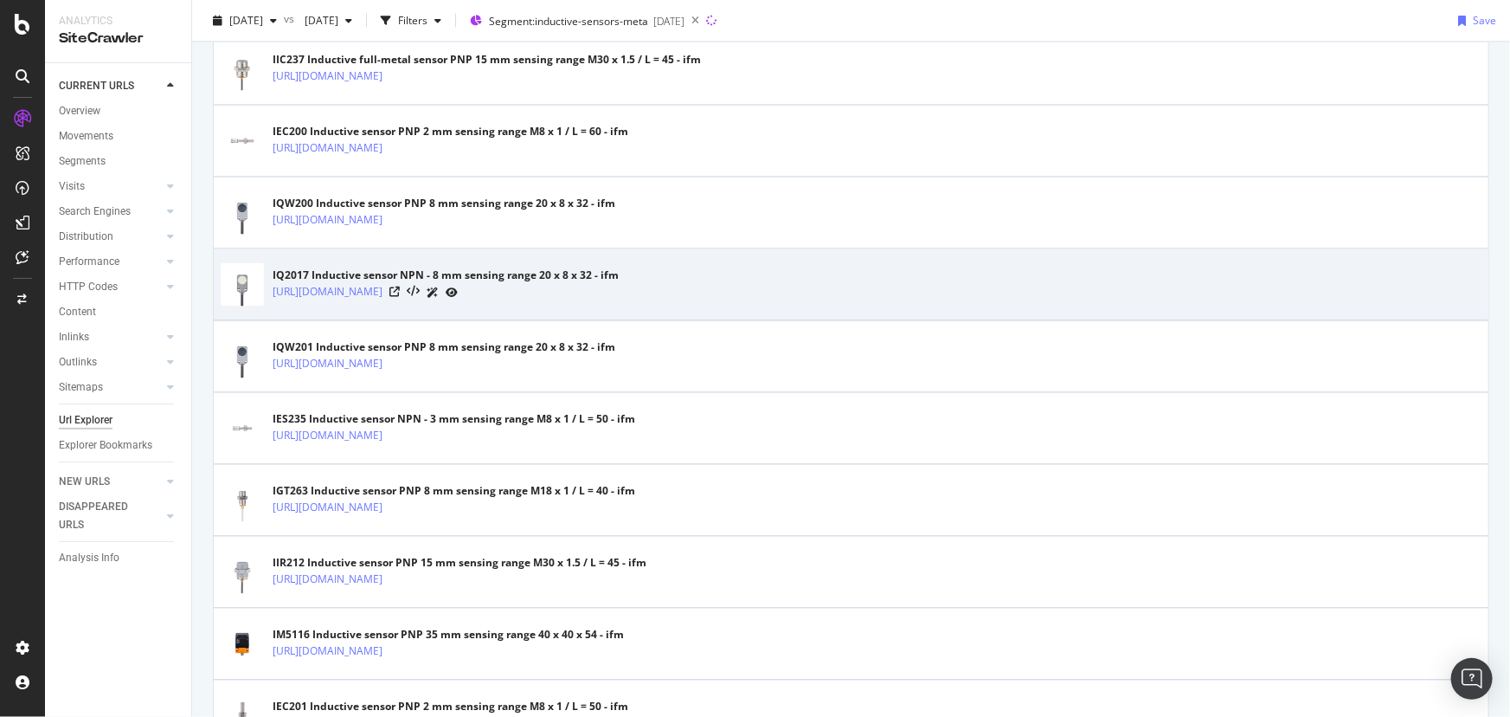
scroll to position [1574, 0]
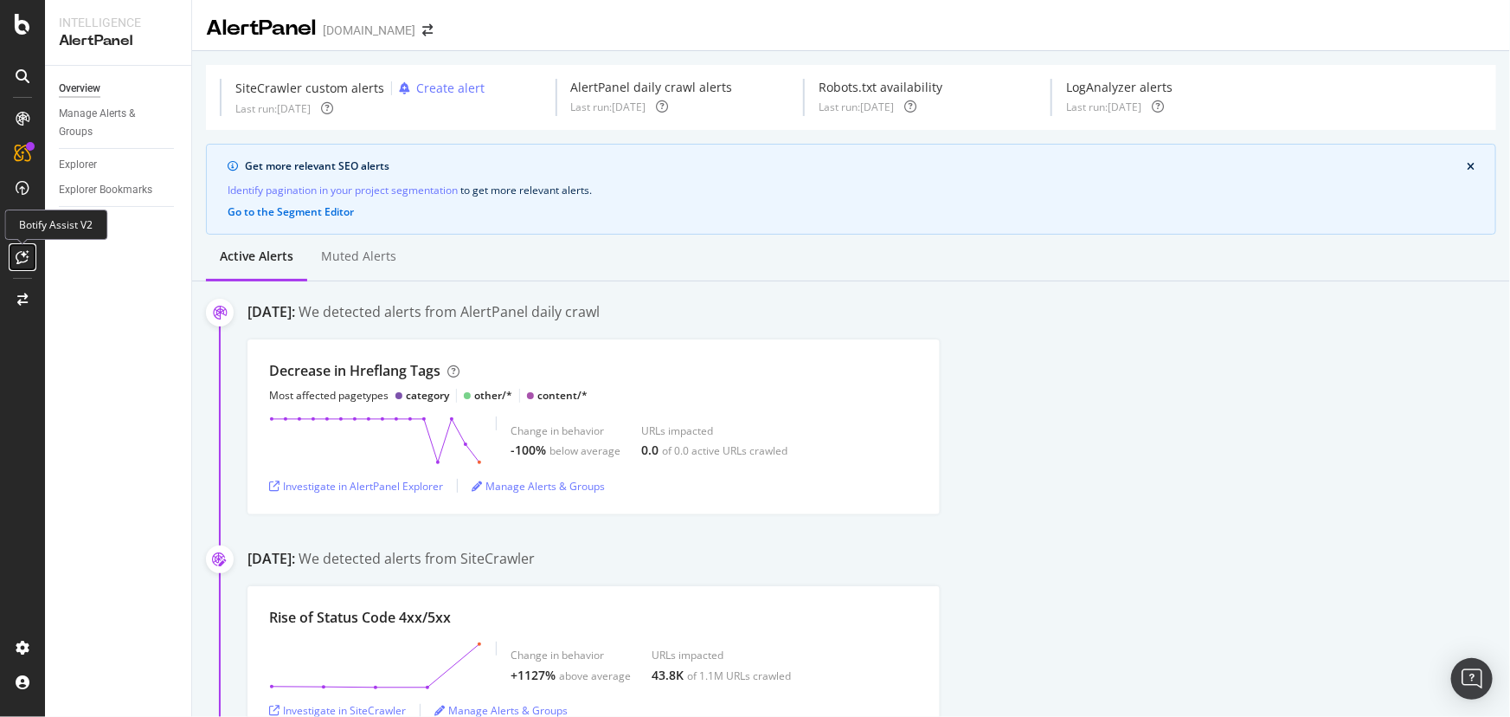
click at [19, 251] on icon at bounding box center [22, 257] width 13 height 14
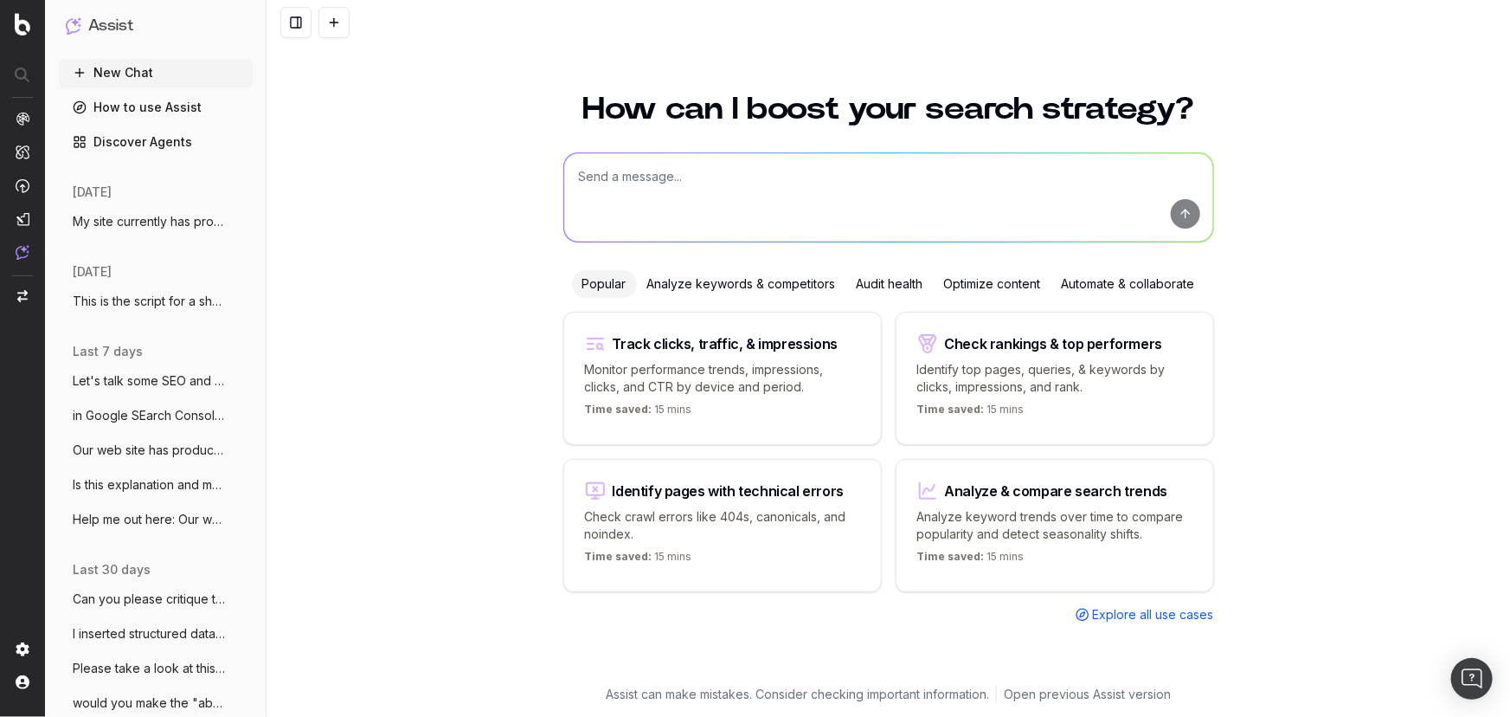
click at [695, 190] on textarea at bounding box center [888, 197] width 649 height 88
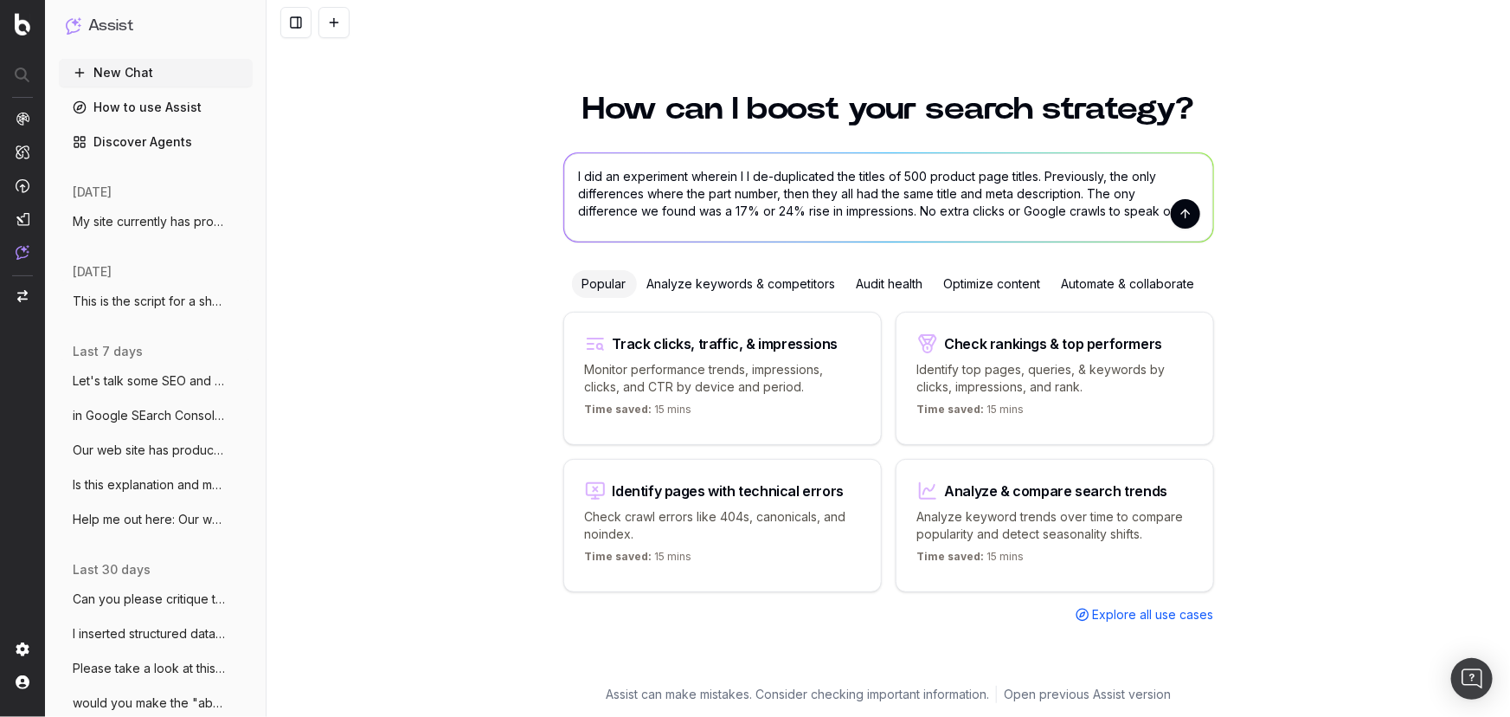
click at [847, 211] on textarea "I did an experiment wherein I I de-duplicated the titles of 500 product page ti…" at bounding box center [888, 197] width 649 height 88
drag, startPoint x: 617, startPoint y: 178, endPoint x: 608, endPoint y: 179, distance: 9.6
click at [608, 179] on textarea "I did an experiment wherein I I de-duplicated the titles of 500 product page ti…" at bounding box center [888, 197] width 649 height 88
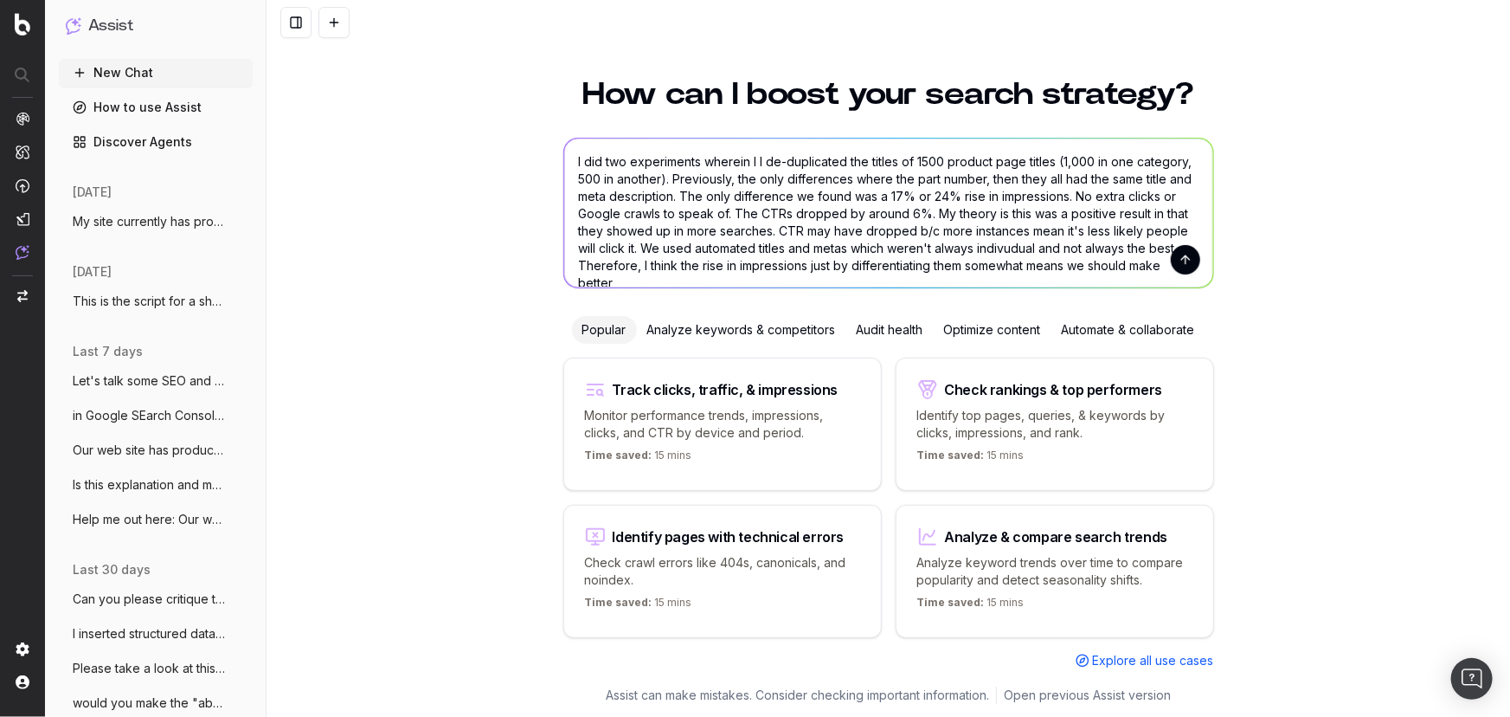
scroll to position [3, 0]
type textarea "I did two experiments wherein I I de-duplicated the titles of 1500 product page…"
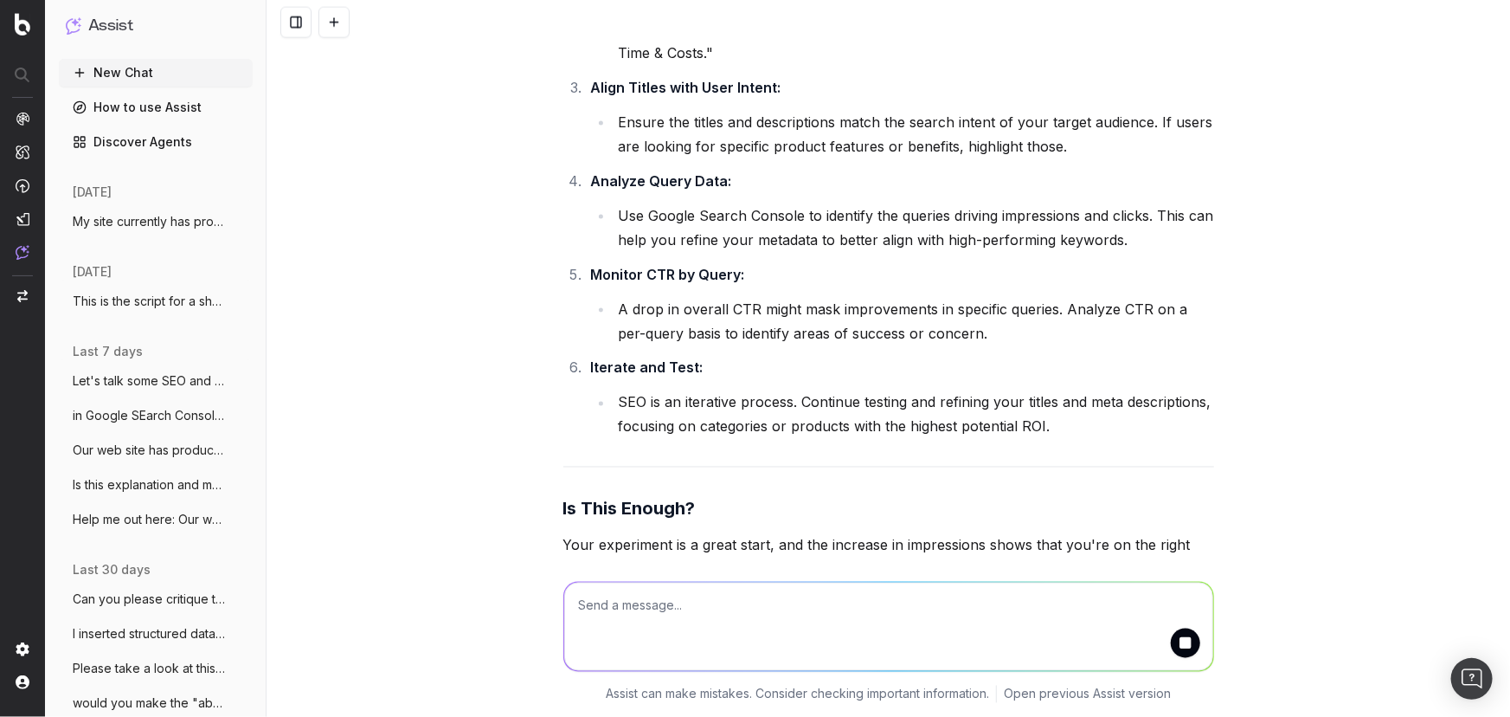
scroll to position [1334, 0]
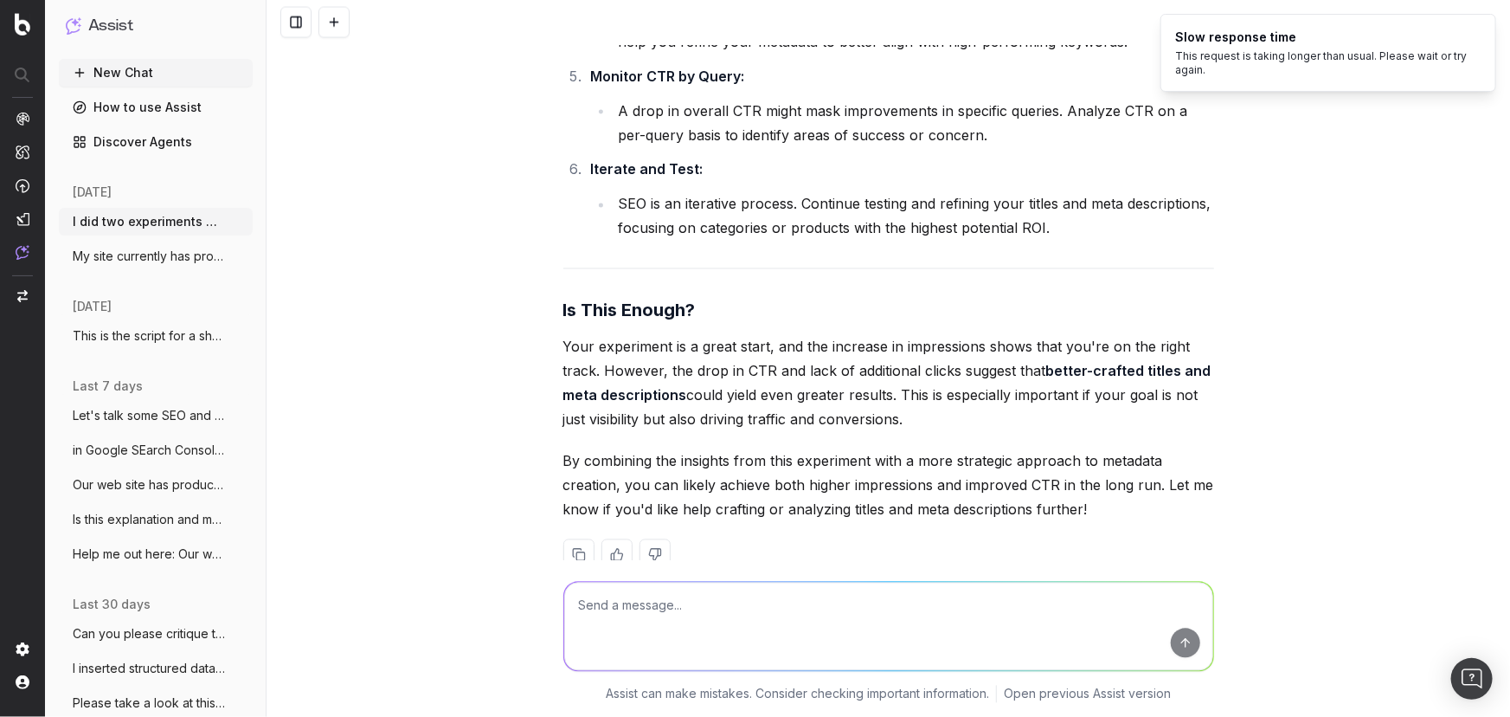
scroll to position [1507, 0]
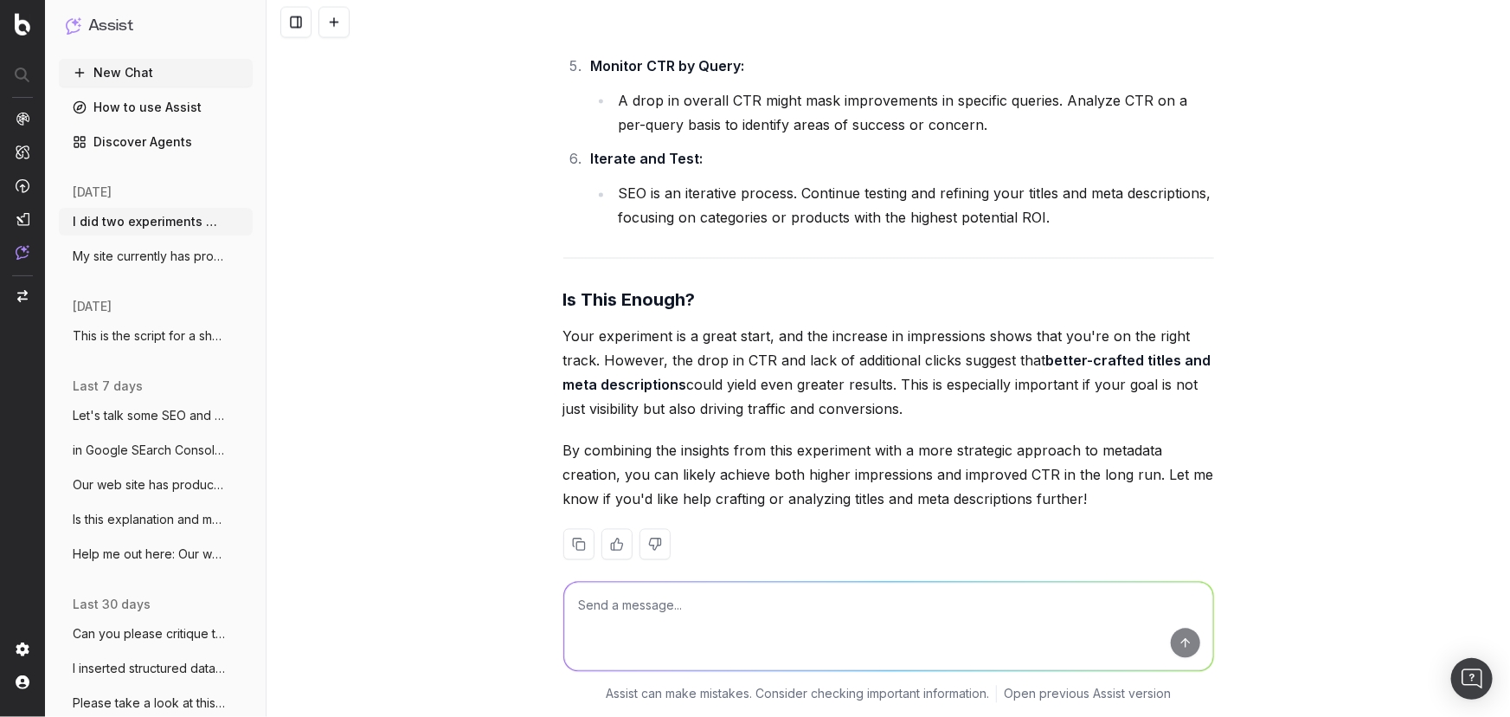
drag, startPoint x: 768, startPoint y: 632, endPoint x: 769, endPoint y: 601, distance: 31.2
click at [769, 627] on textarea at bounding box center [888, 626] width 649 height 88
type textarea "so 17% - 24% is high enough to warrant a bigger project?"
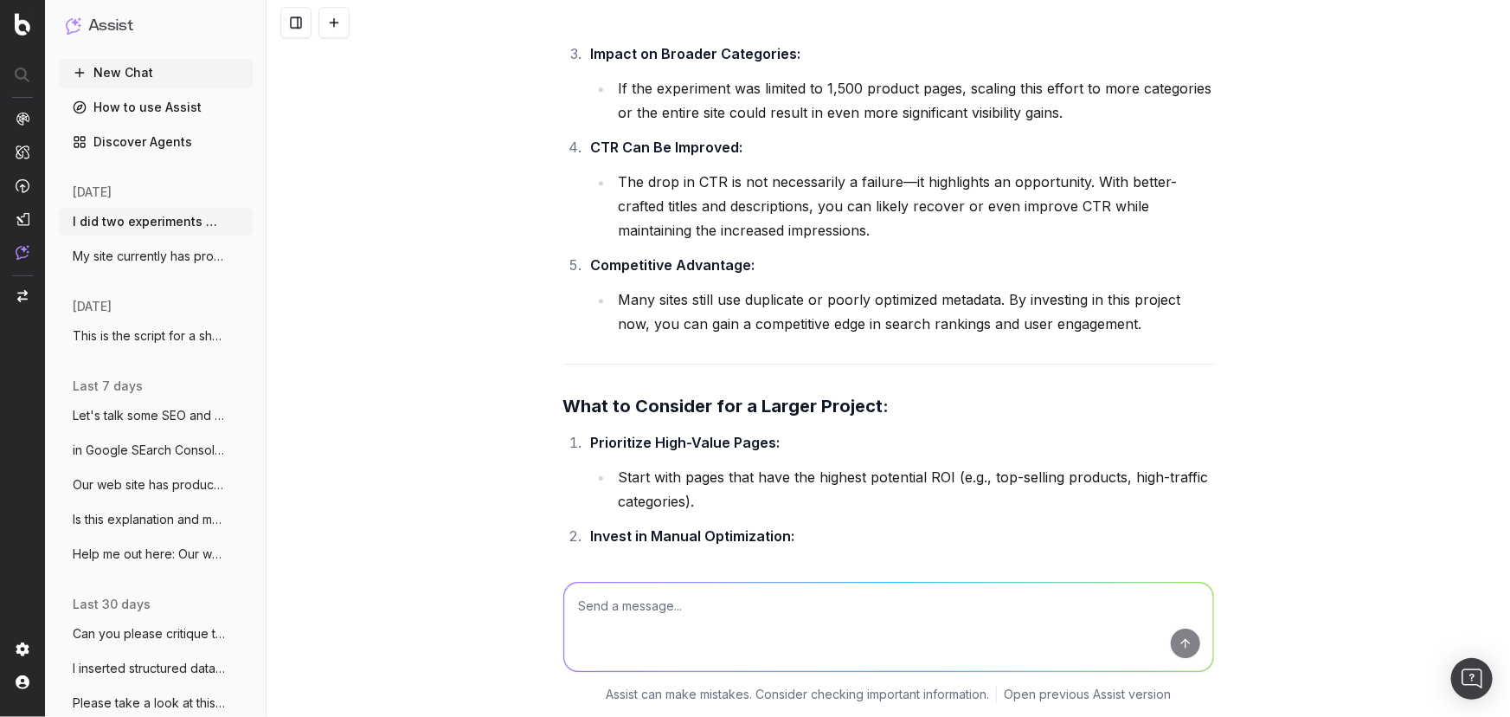
scroll to position [2547, 0]
